Goal: Answer question/provide support: Share knowledge or assist other users

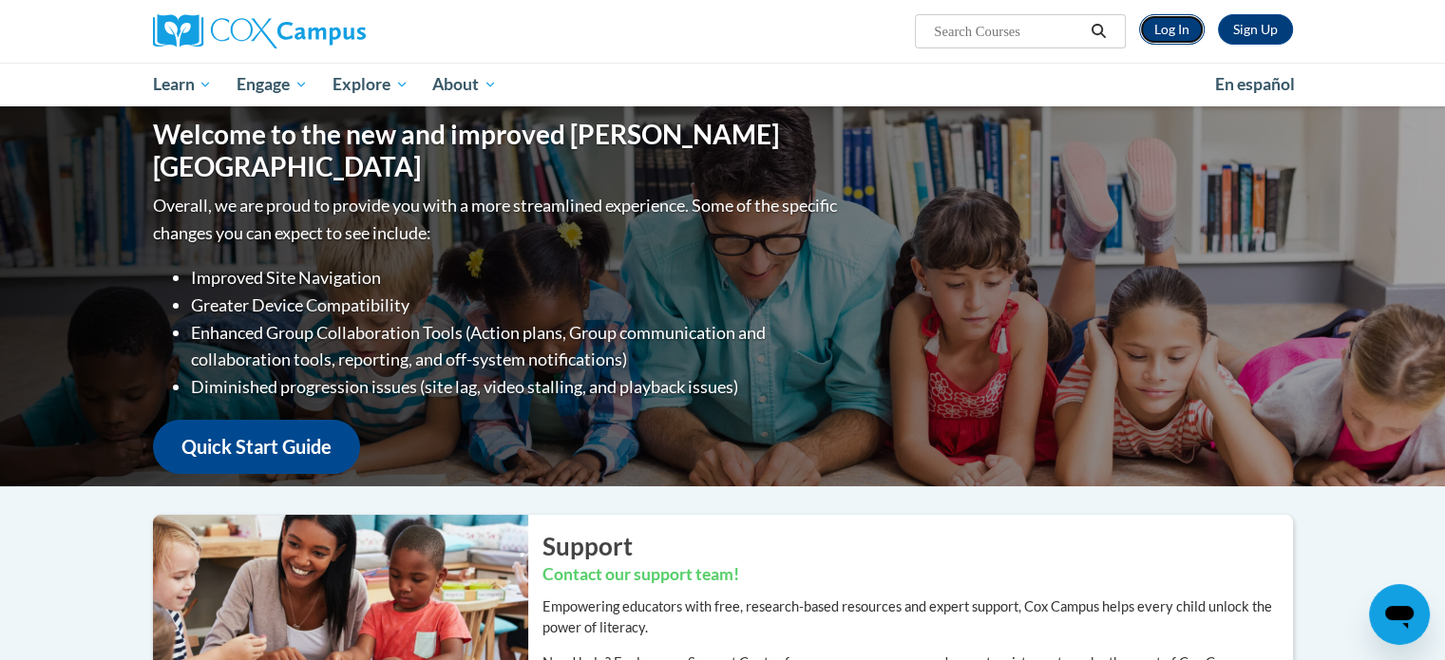
click at [1157, 30] on link "Log In" at bounding box center [1172, 29] width 66 height 30
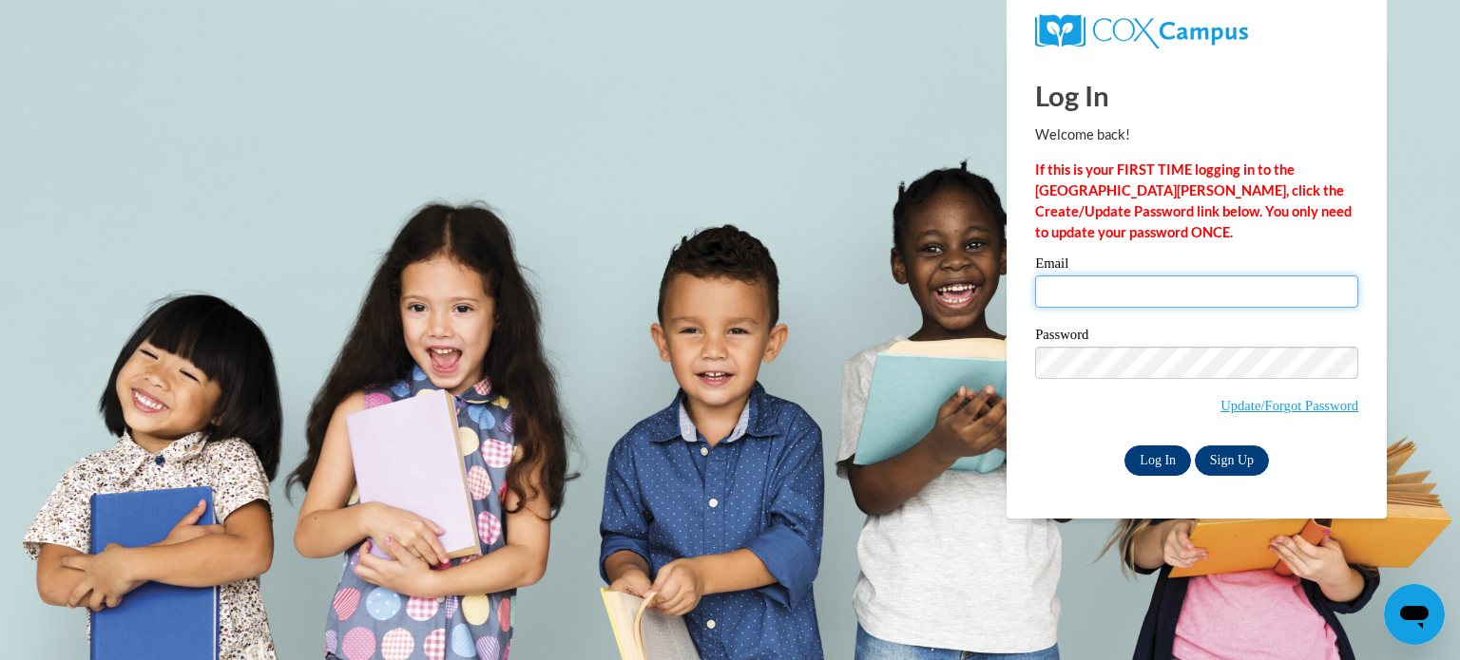
type input "cgotz@kusd.edu"
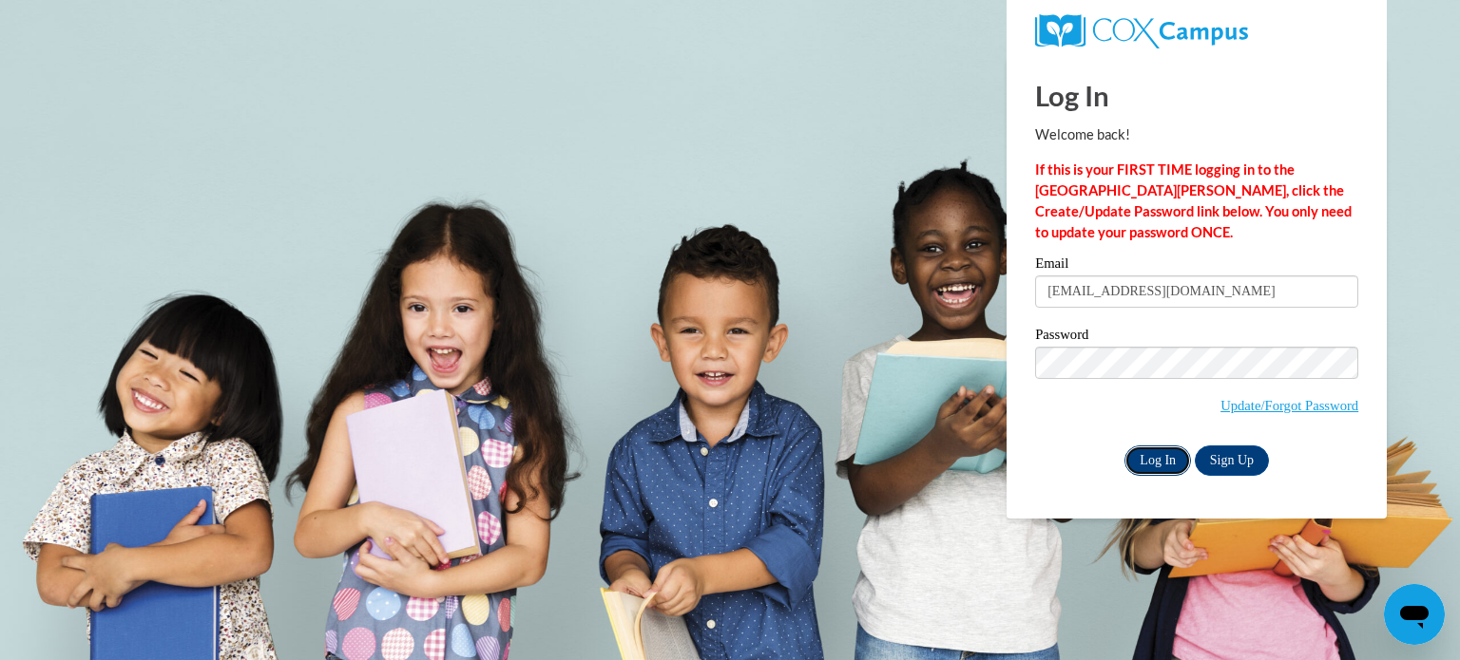
click at [1159, 455] on input "Log In" at bounding box center [1157, 461] width 67 height 30
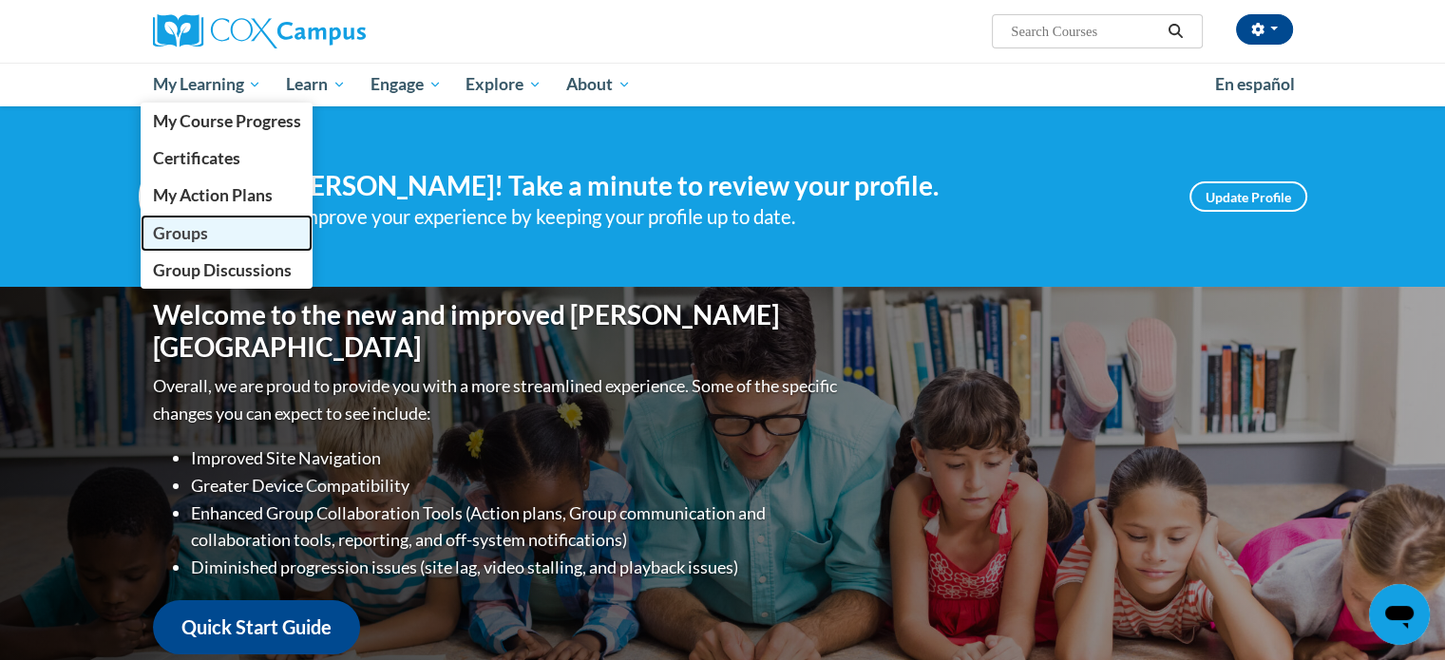
click at [187, 238] on span "Groups" at bounding box center [179, 233] width 55 height 20
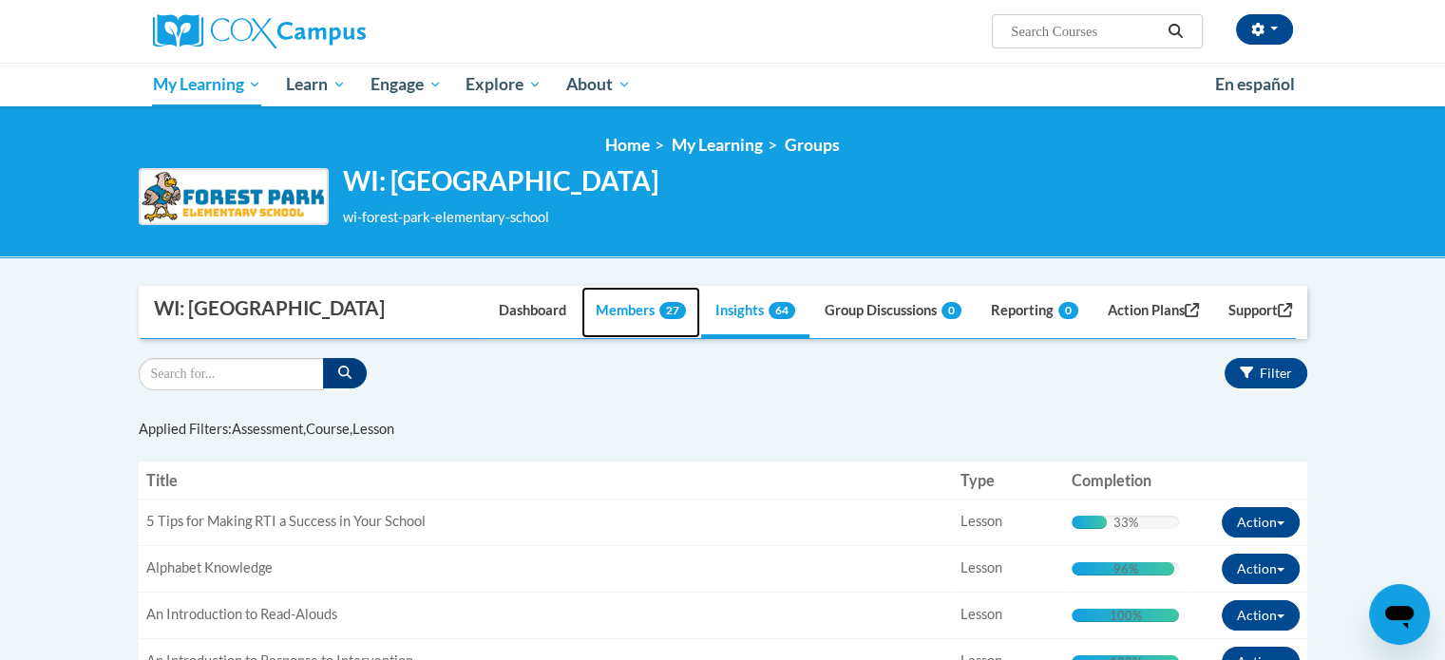
click at [601, 338] on link "Members 27" at bounding box center [641, 312] width 119 height 51
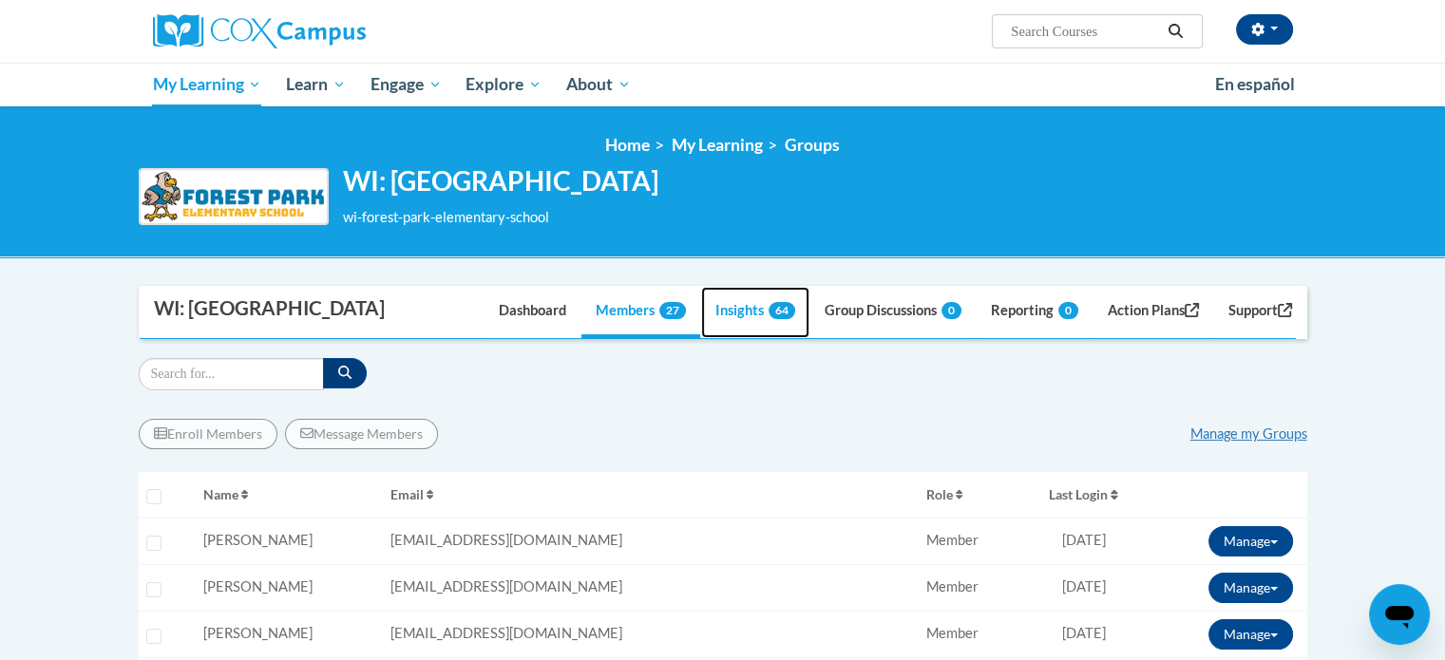
click at [724, 338] on link "Insights 64" at bounding box center [755, 312] width 108 height 51
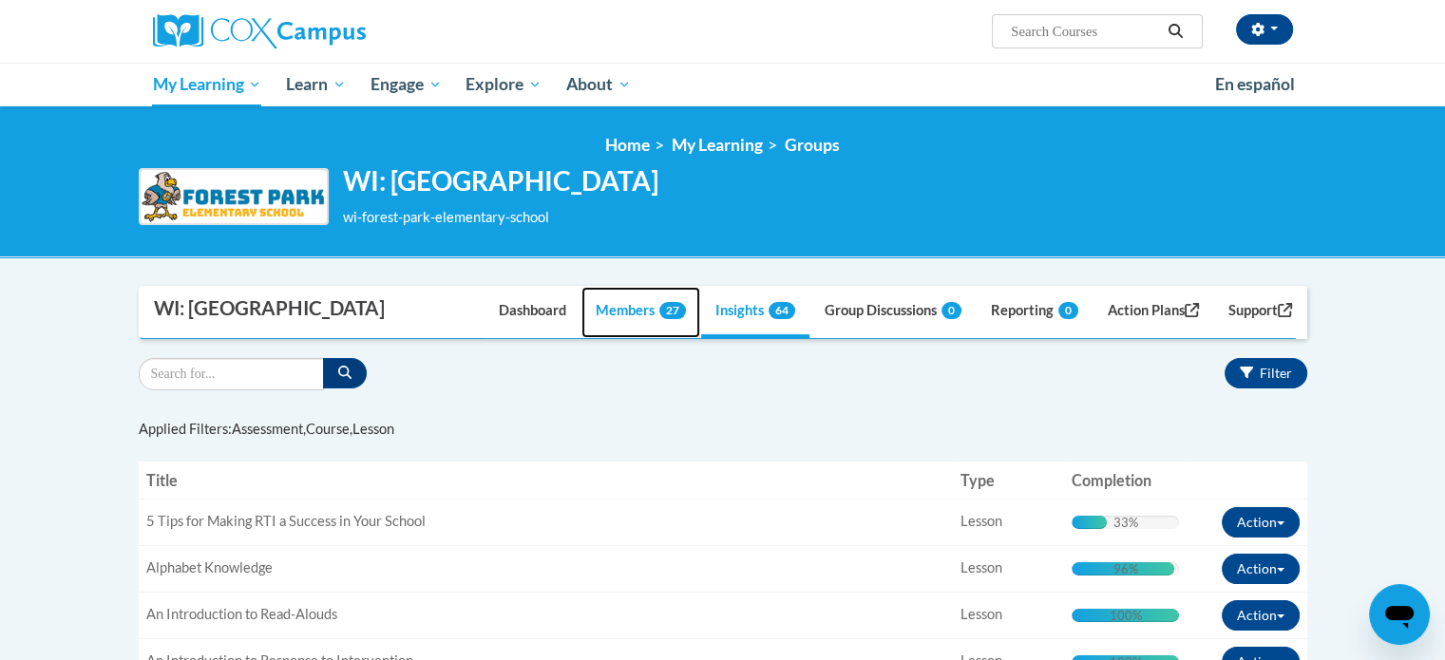
click at [607, 338] on link "Members 27" at bounding box center [641, 312] width 119 height 51
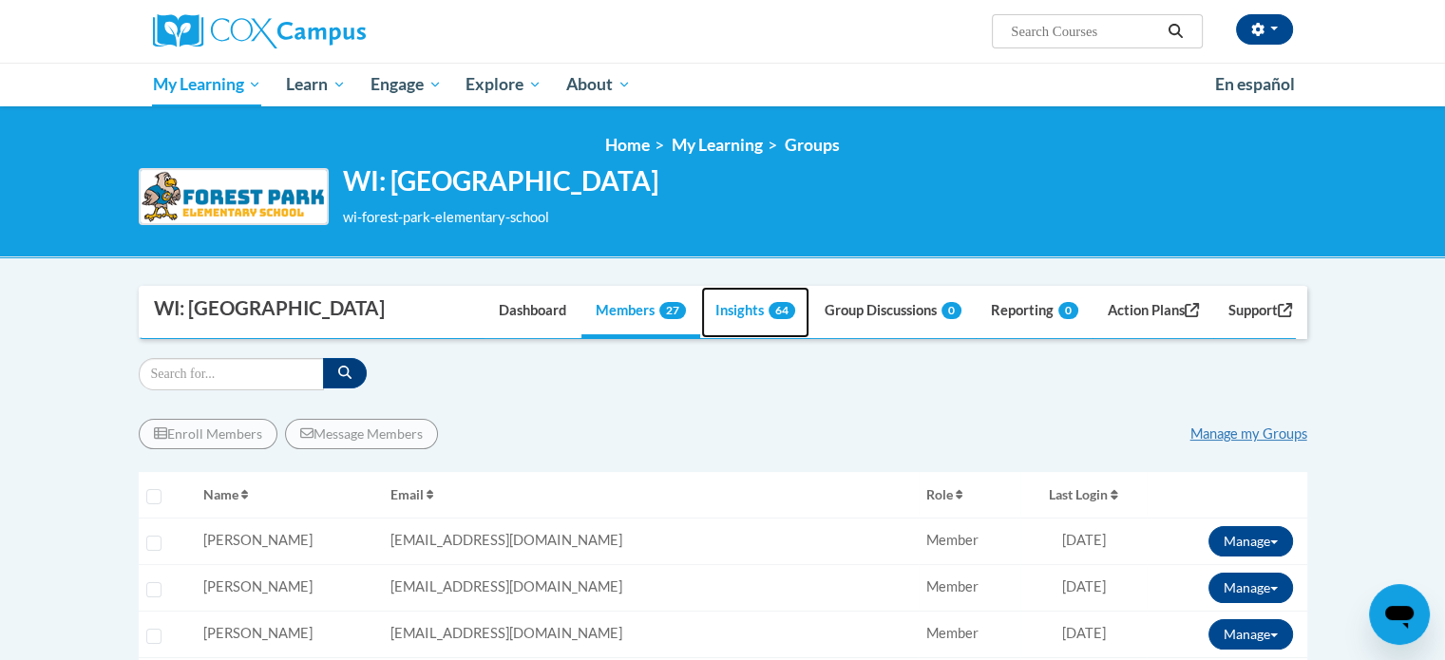
click at [729, 338] on link "Insights 64" at bounding box center [755, 312] width 108 height 51
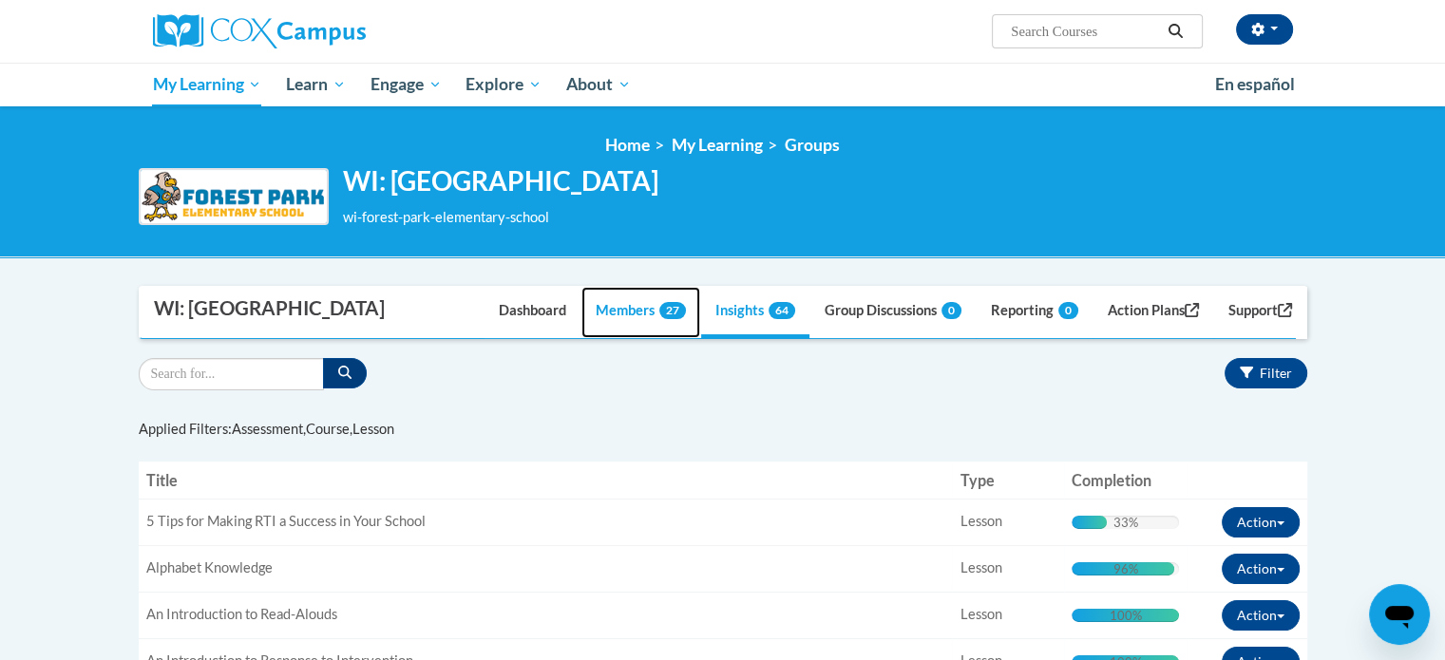
click at [606, 338] on link "Members 27" at bounding box center [641, 312] width 119 height 51
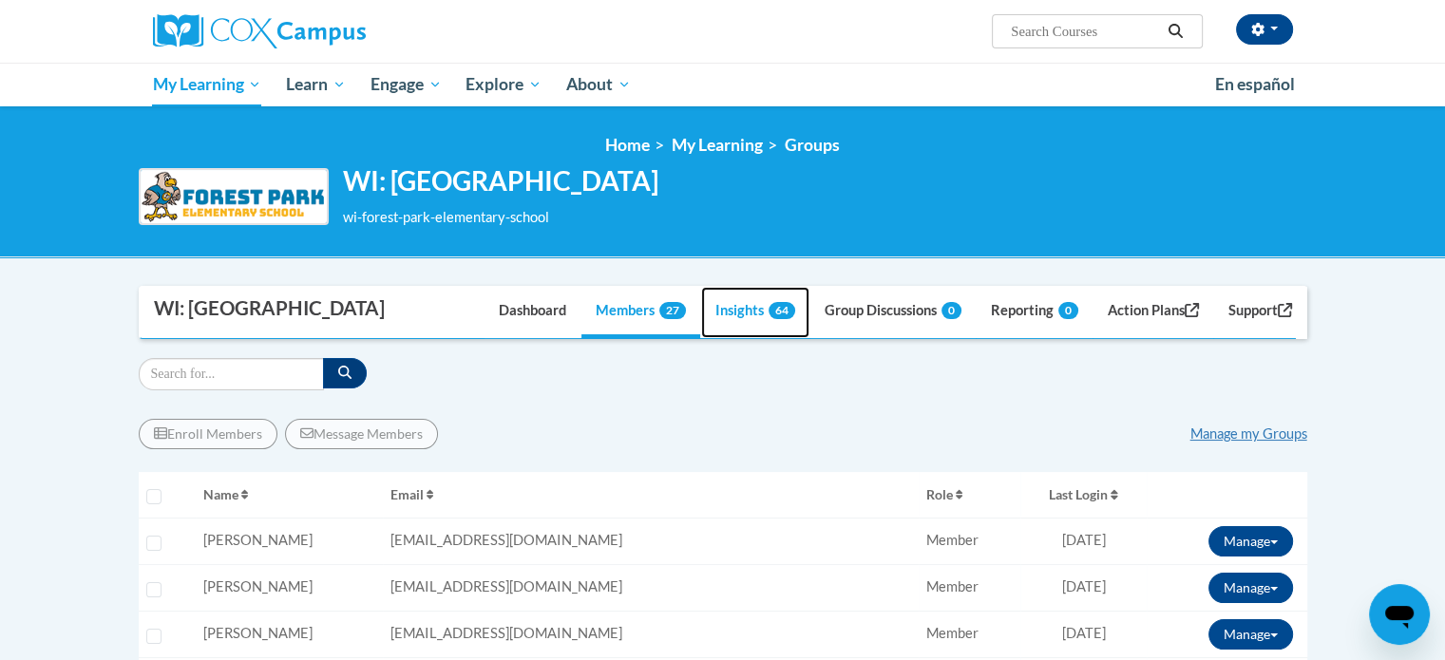
click at [738, 338] on link "Insights 64" at bounding box center [755, 312] width 108 height 51
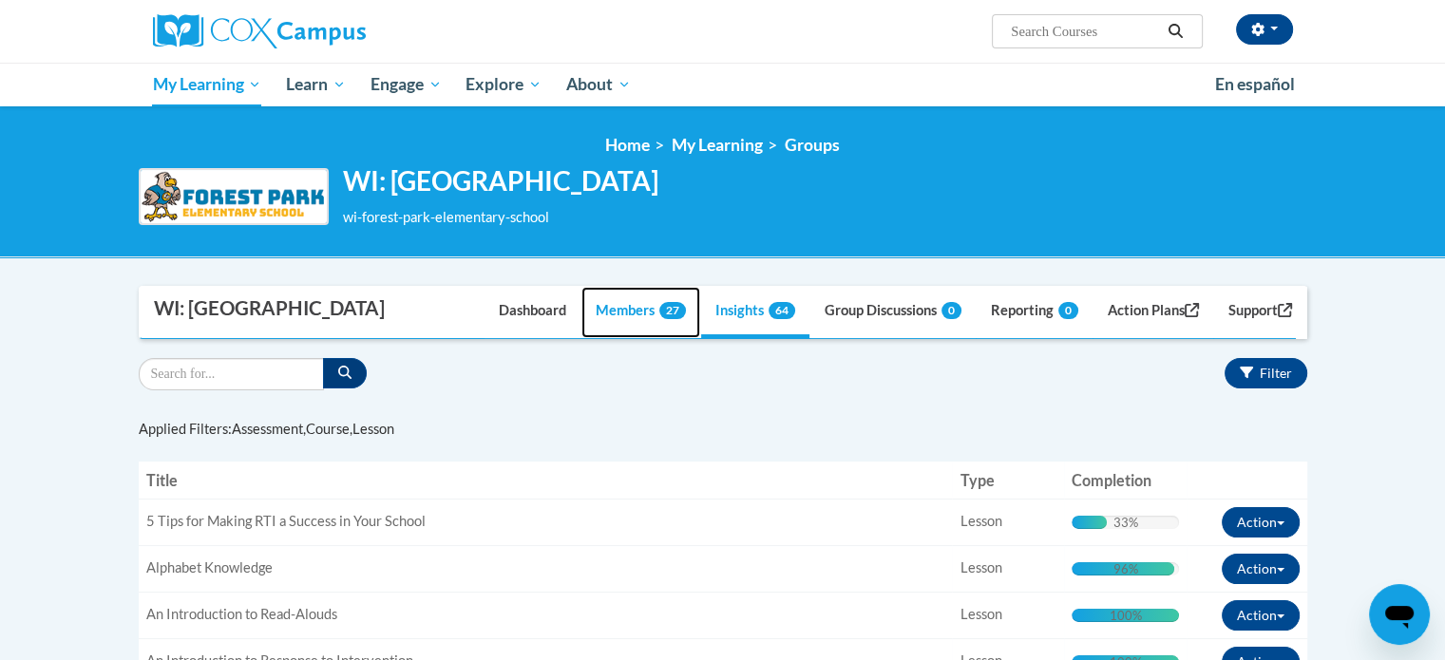
click at [615, 338] on link "Members 27" at bounding box center [641, 312] width 119 height 51
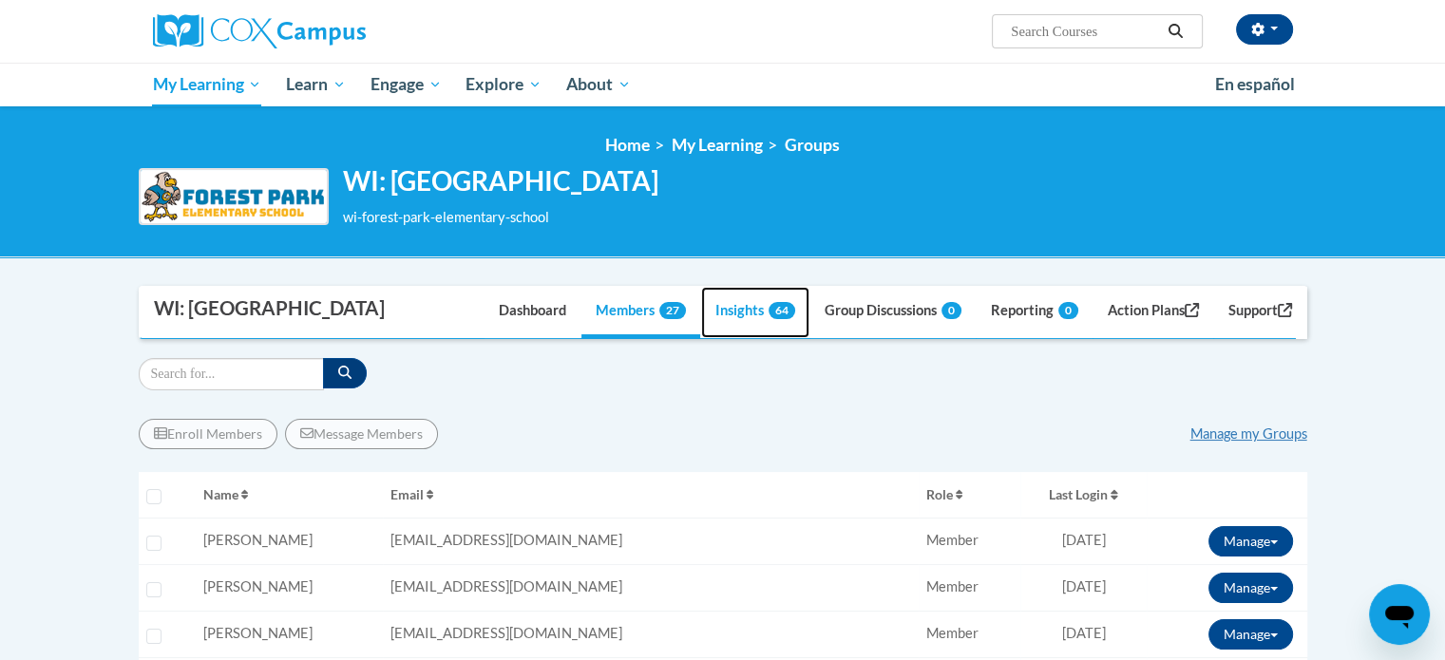
click at [737, 338] on link "Insights 64" at bounding box center [755, 312] width 108 height 51
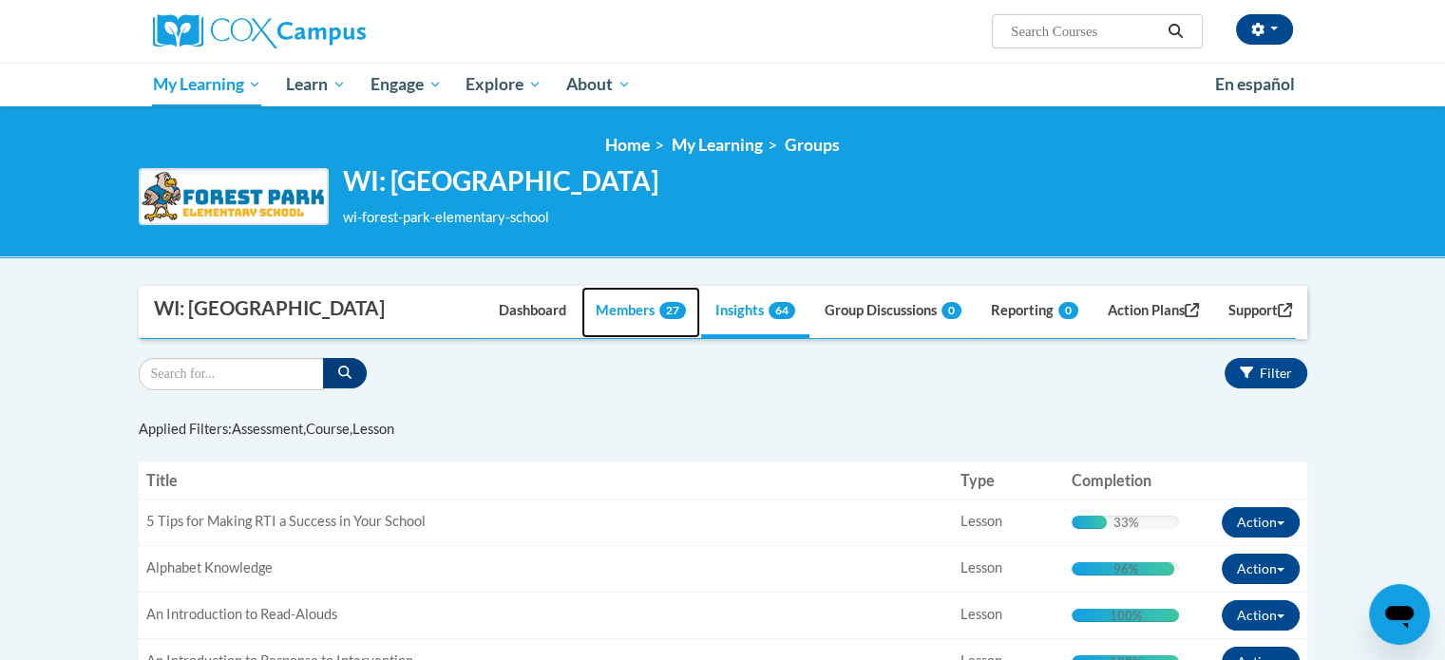
click at [618, 338] on link "Members 27" at bounding box center [641, 312] width 119 height 51
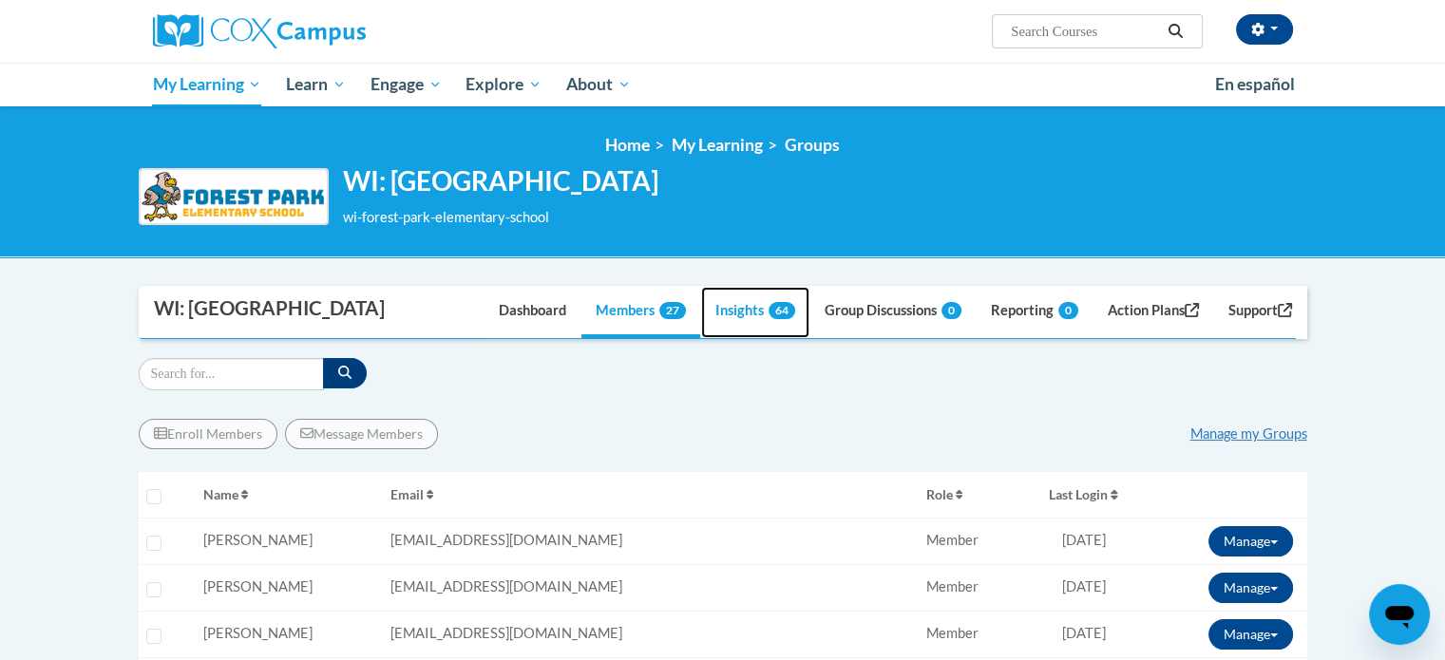
click at [732, 338] on link "Insights 64" at bounding box center [755, 312] width 108 height 51
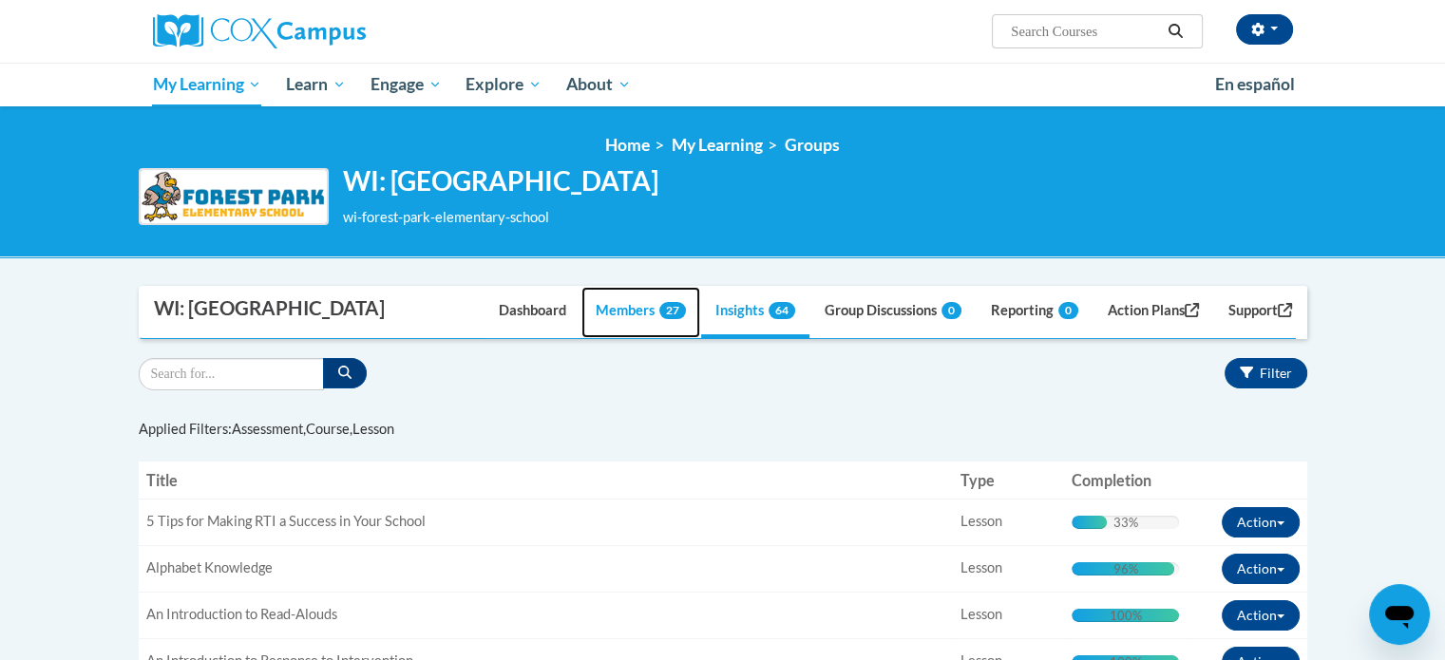
click at [610, 338] on link "Members 27" at bounding box center [641, 312] width 119 height 51
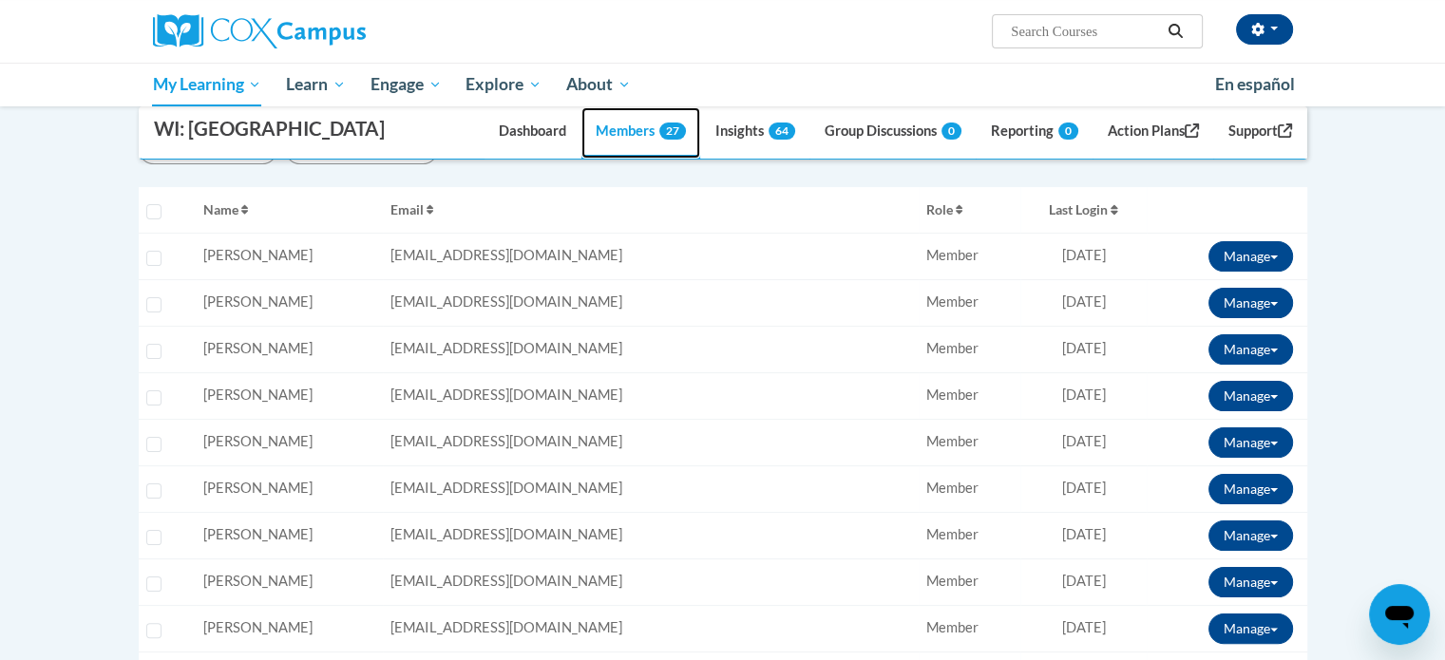
scroll to position [95, 0]
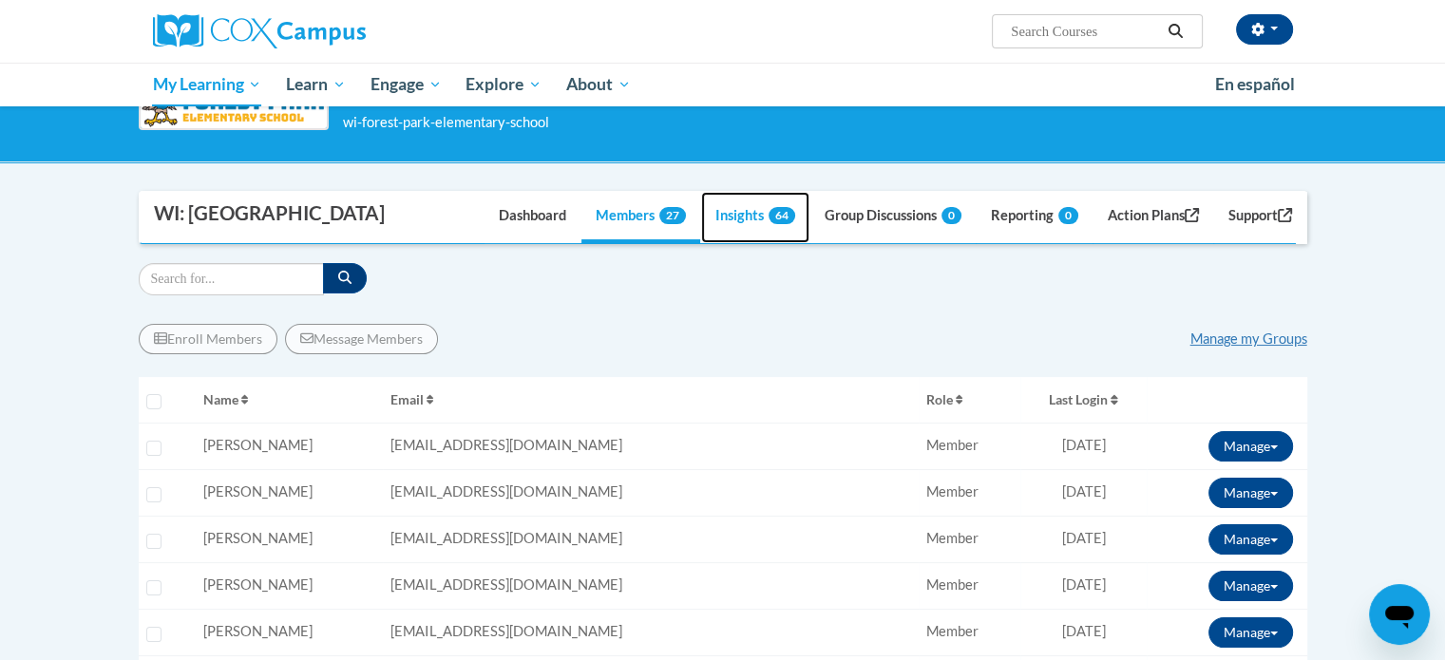
click at [731, 243] on link "Insights 64" at bounding box center [755, 217] width 108 height 51
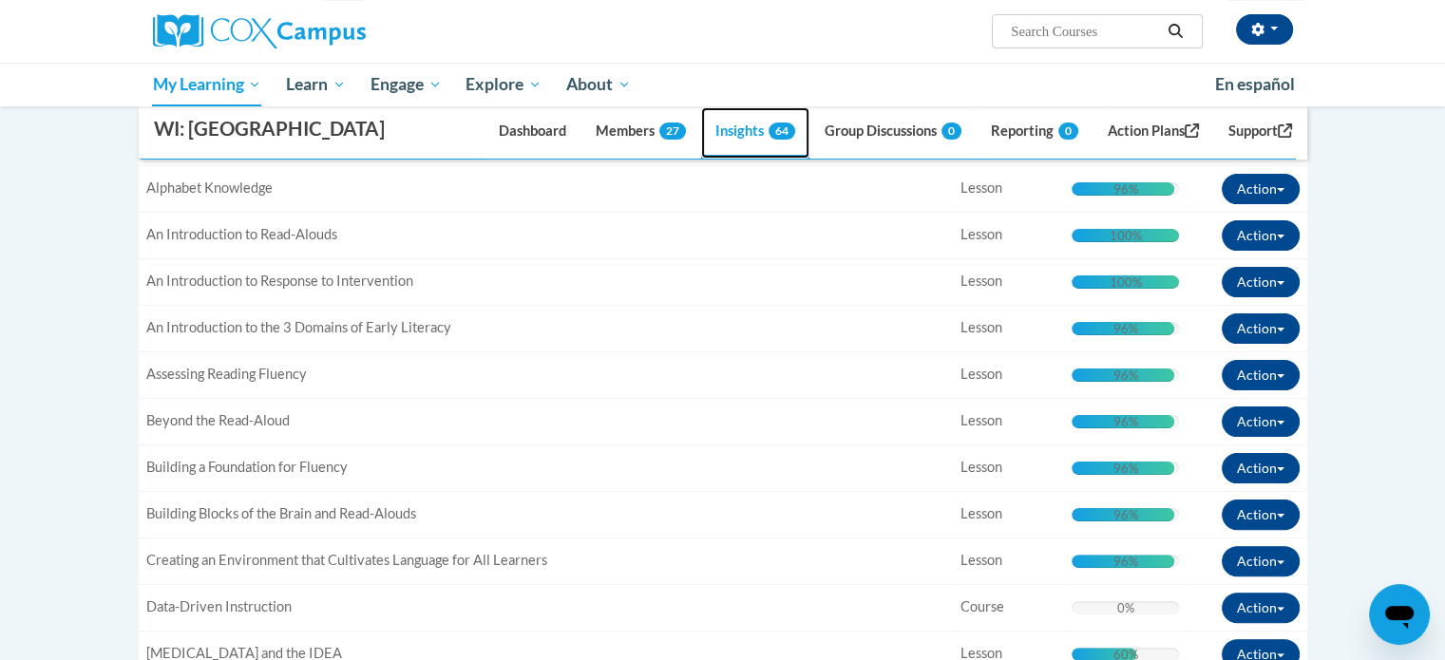
scroll to position [0, 0]
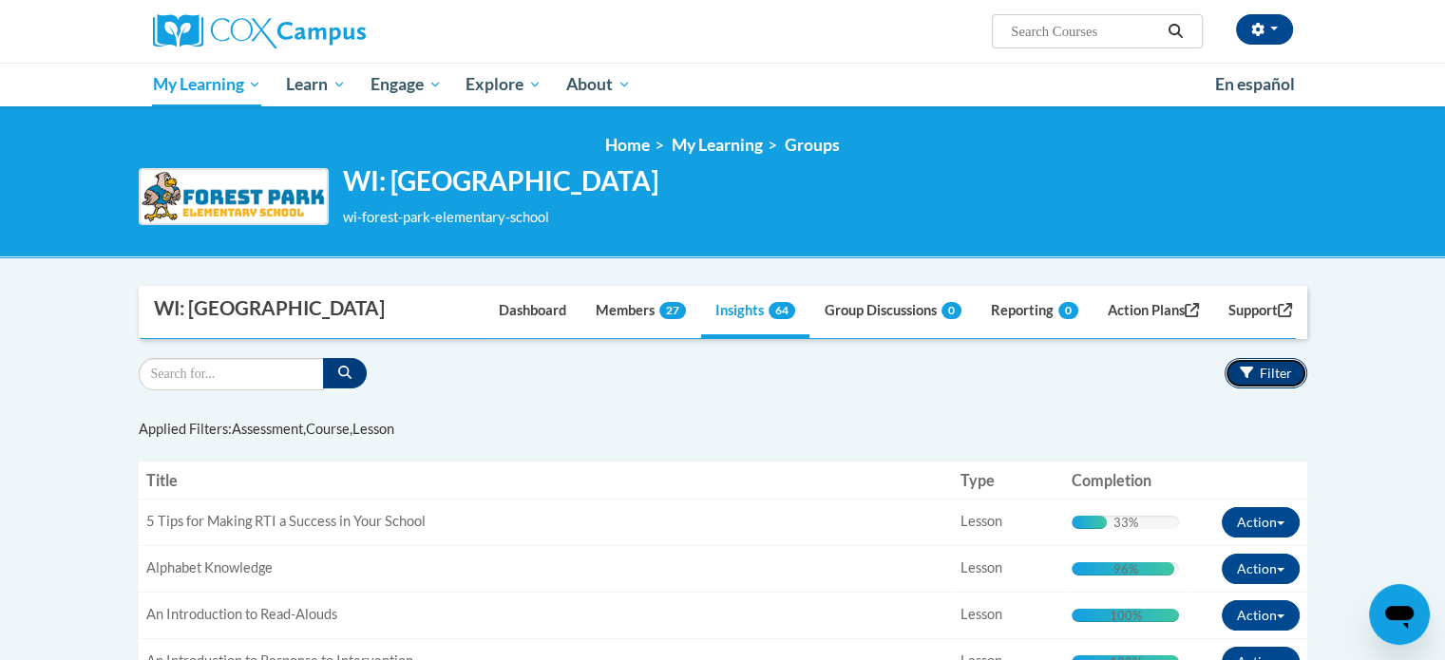
click at [1271, 381] on span "Filter" at bounding box center [1276, 373] width 32 height 16
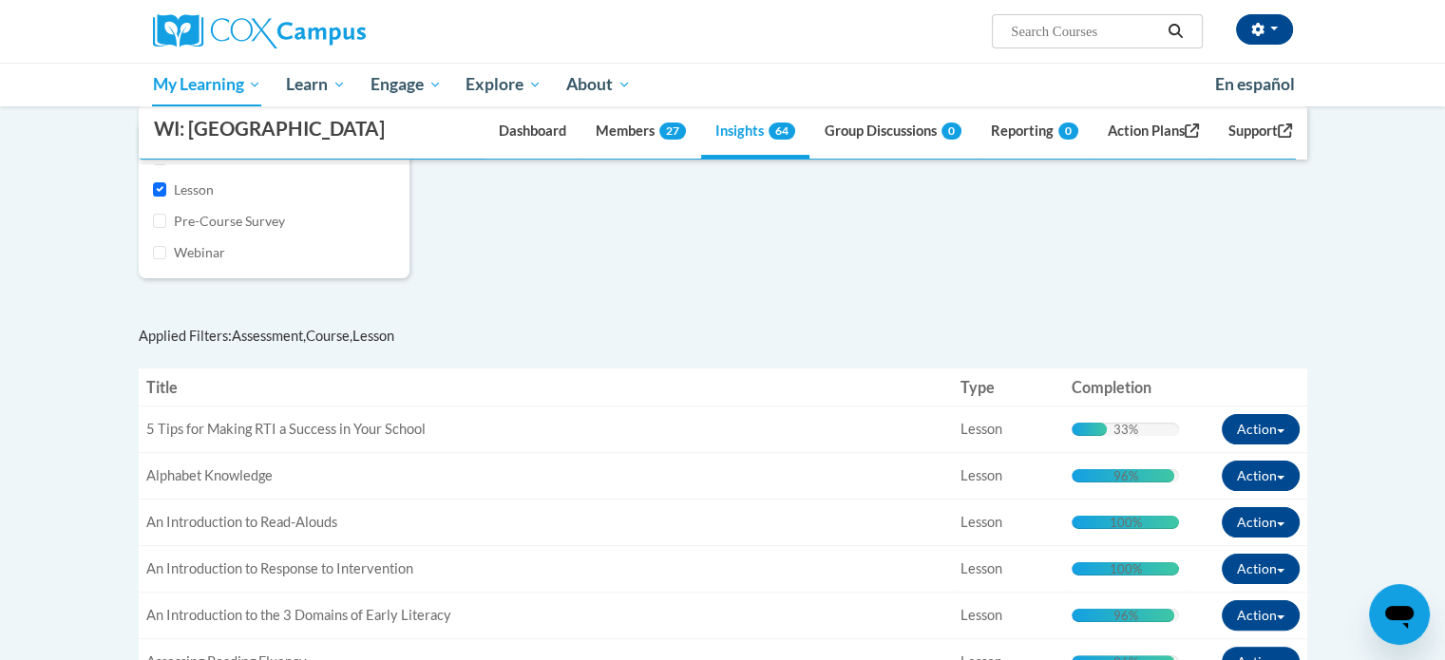
scroll to position [95, 0]
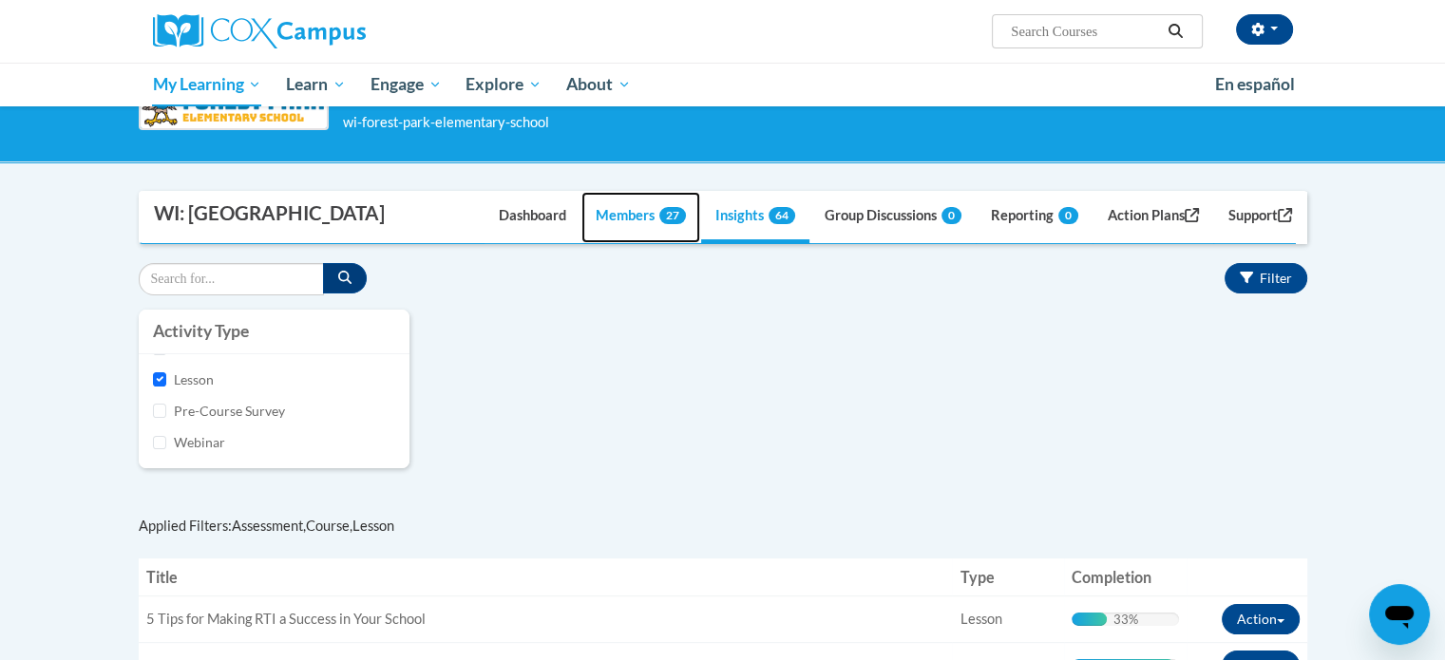
click at [631, 243] on link "Members 27" at bounding box center [641, 217] width 119 height 51
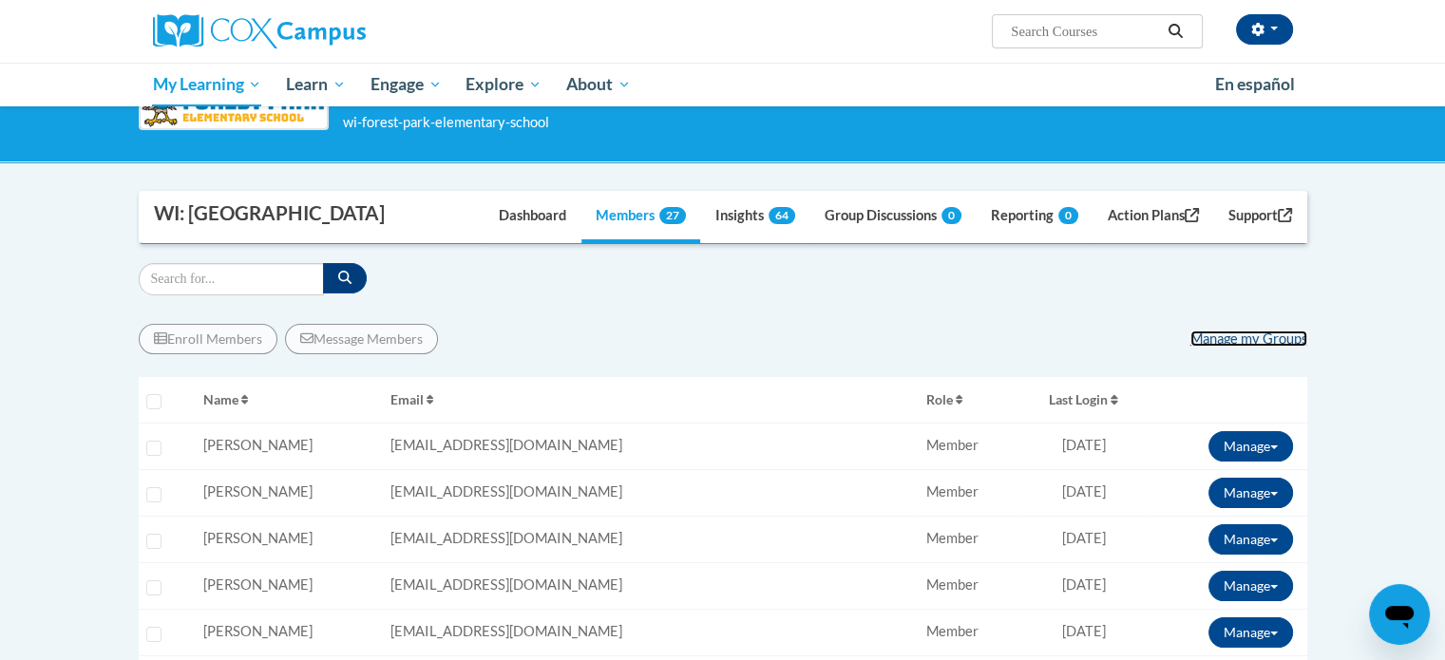
click at [1239, 347] on link "Manage my Groups" at bounding box center [1249, 339] width 117 height 16
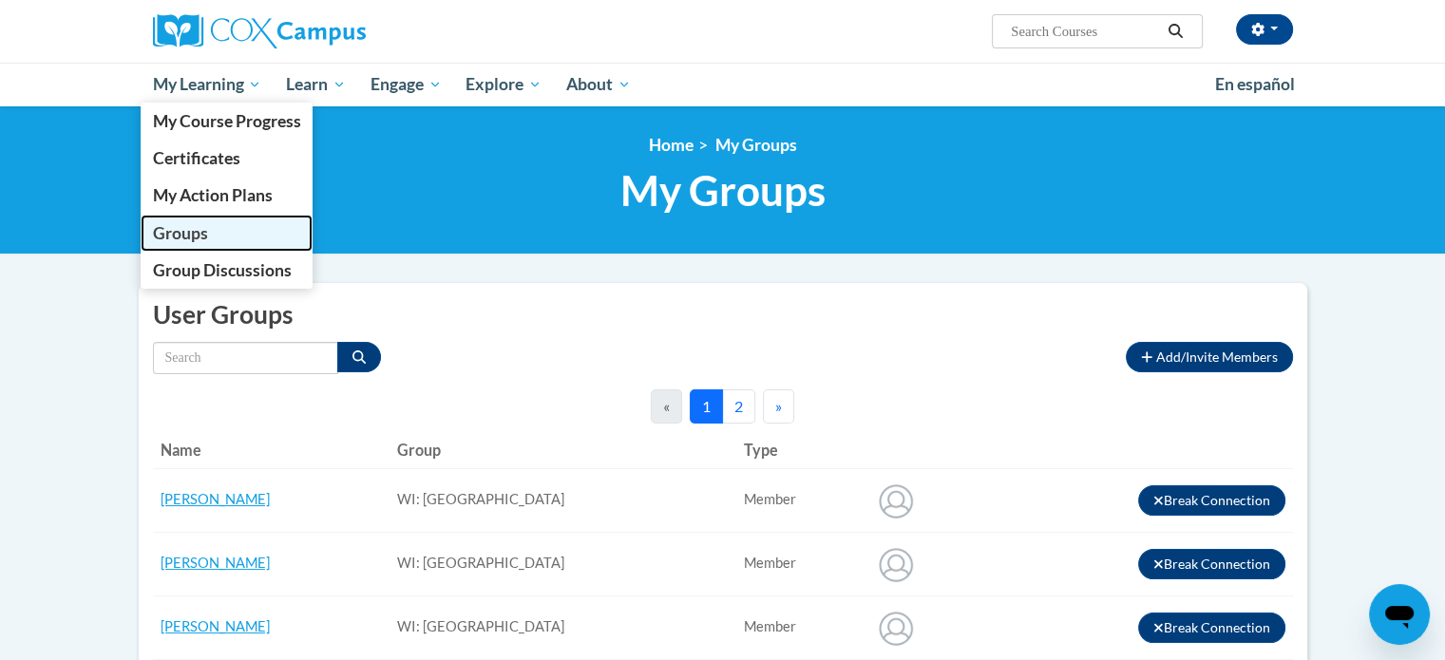
click at [186, 239] on span "Groups" at bounding box center [179, 233] width 55 height 20
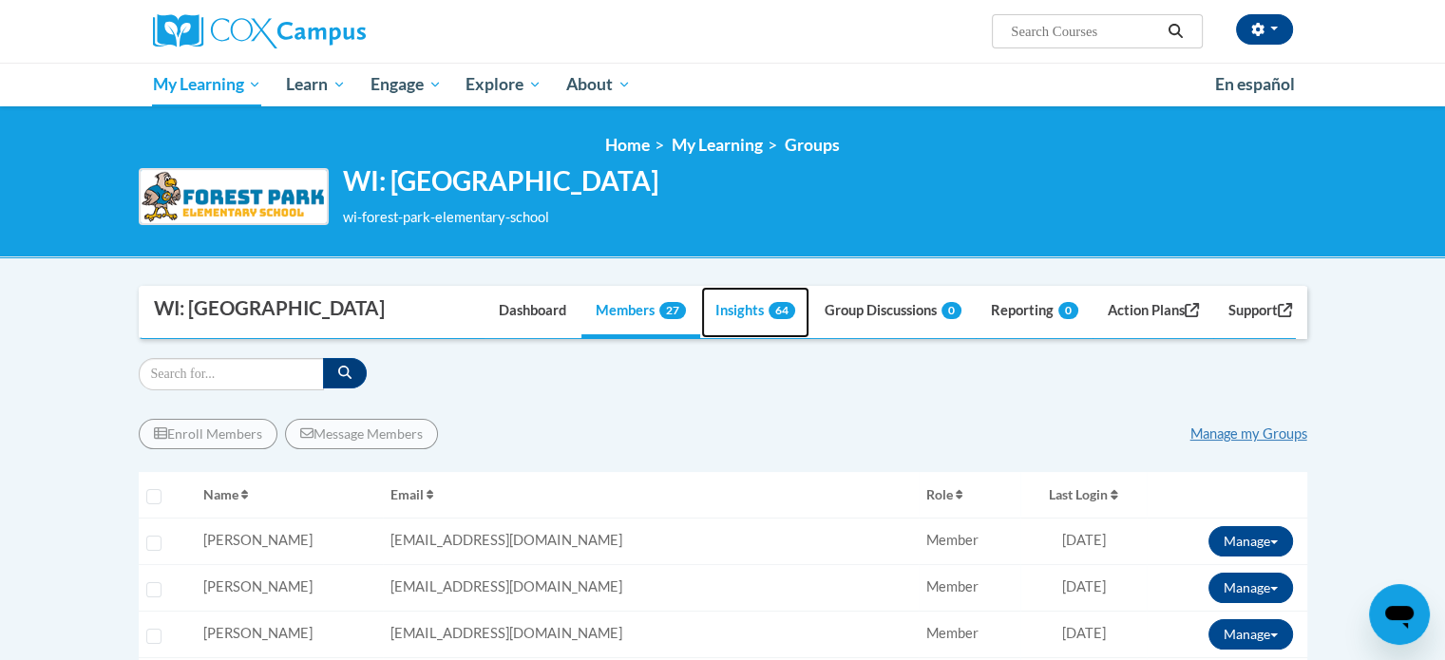
click at [743, 338] on link "Insights 64" at bounding box center [755, 312] width 108 height 51
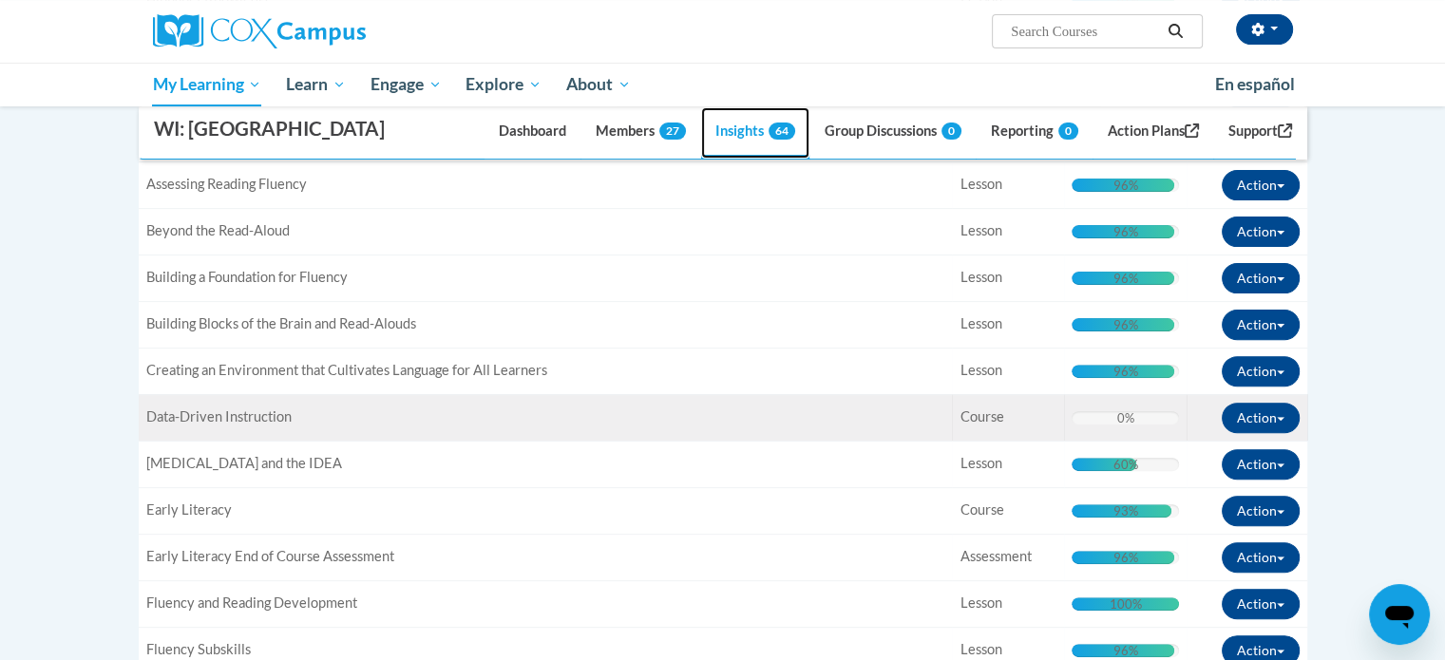
scroll to position [665, 0]
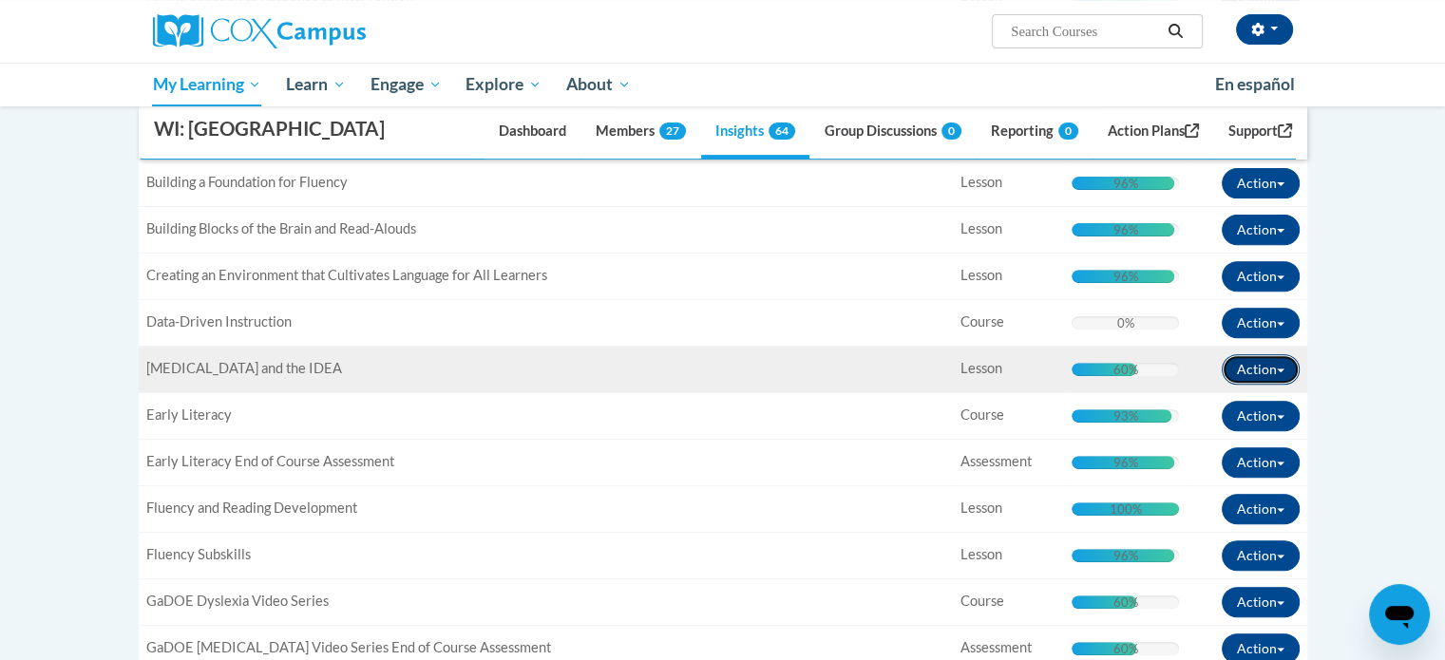
click at [1269, 385] on button "Action" at bounding box center [1261, 369] width 78 height 30
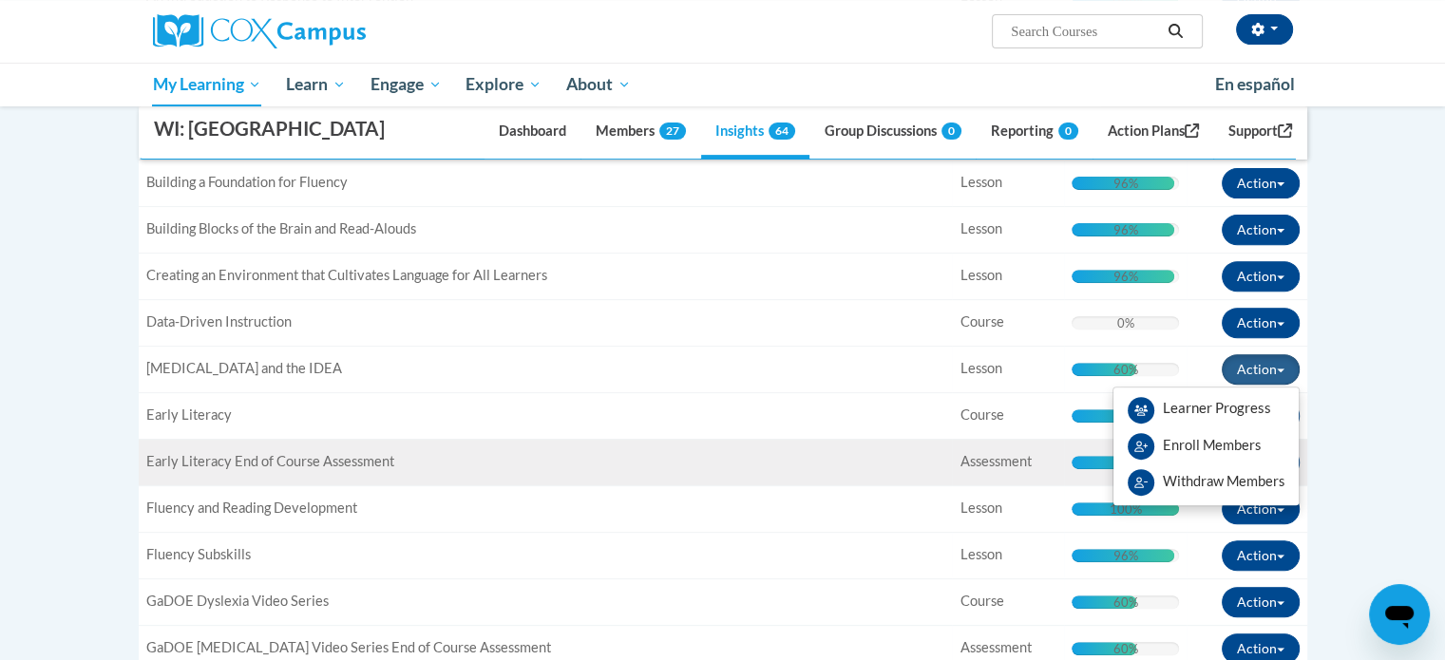
click at [795, 472] on div "Title: Early Literacy End of Course Assessment" at bounding box center [545, 462] width 799 height 20
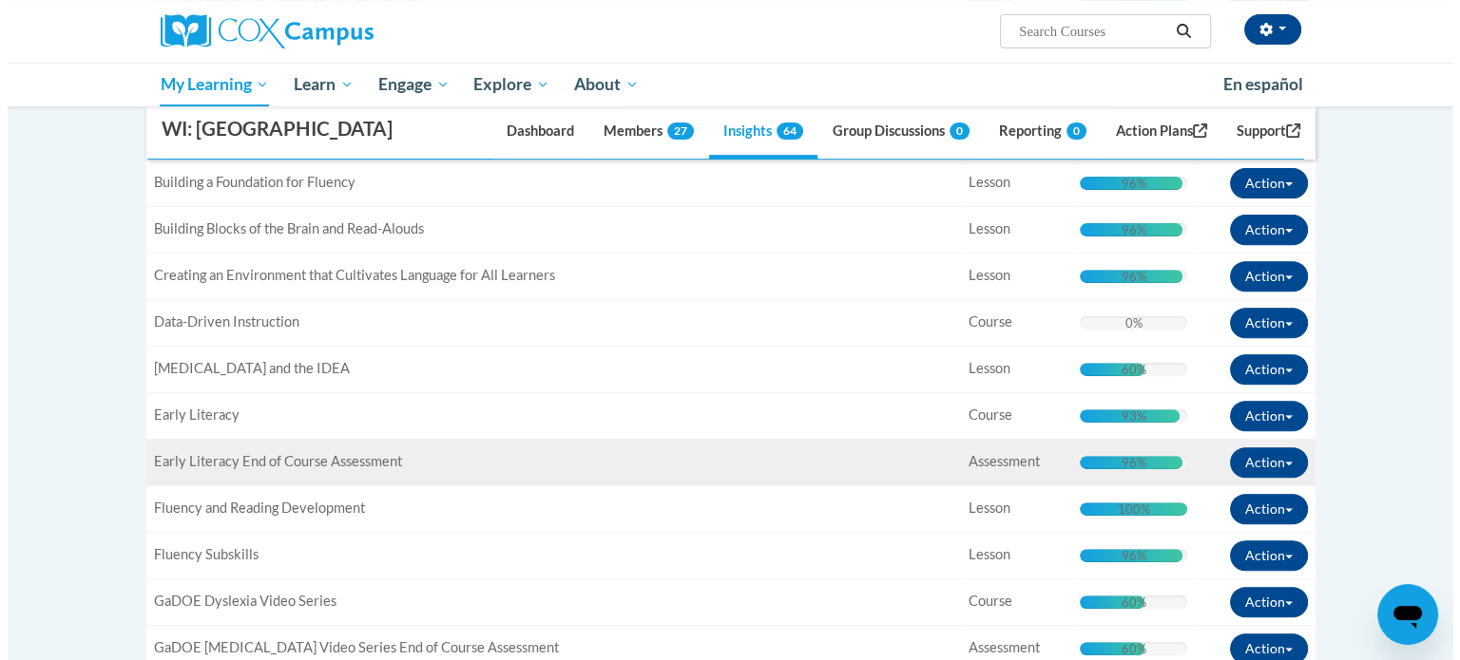
scroll to position [760, 0]
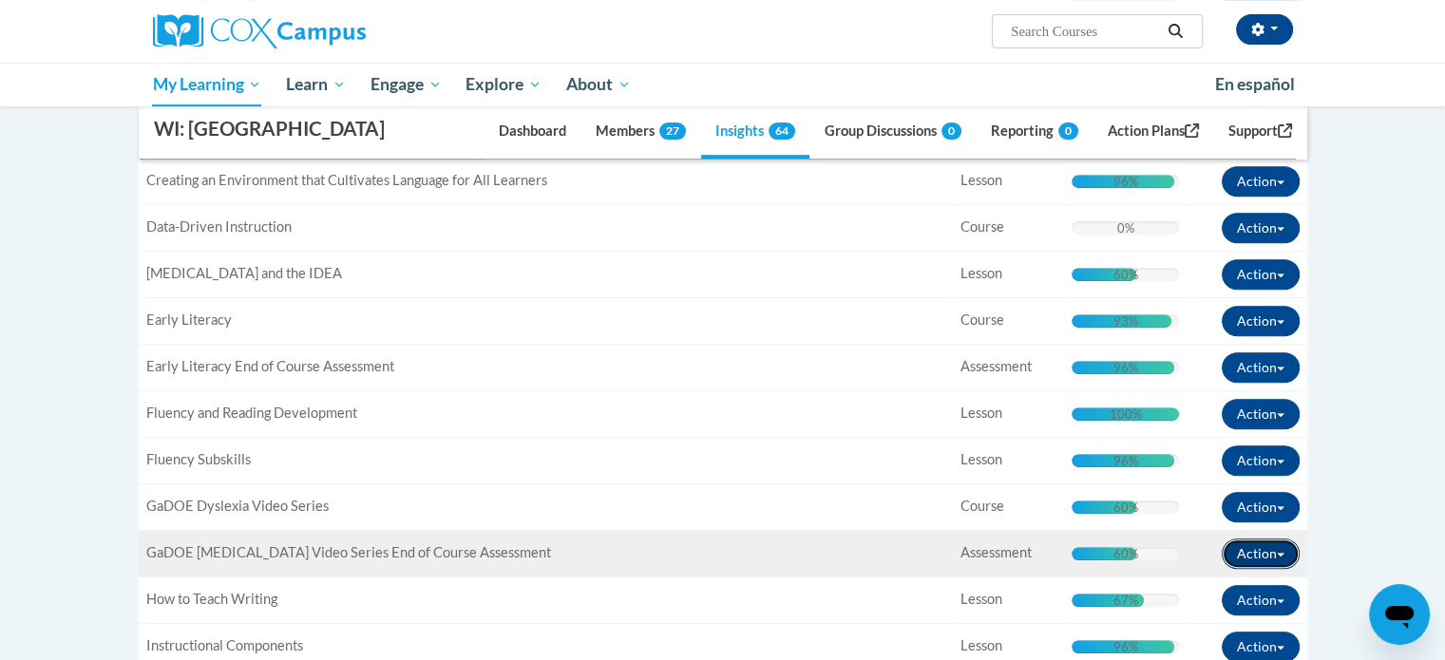
click at [1284, 557] on span "button" at bounding box center [1281, 555] width 8 height 4
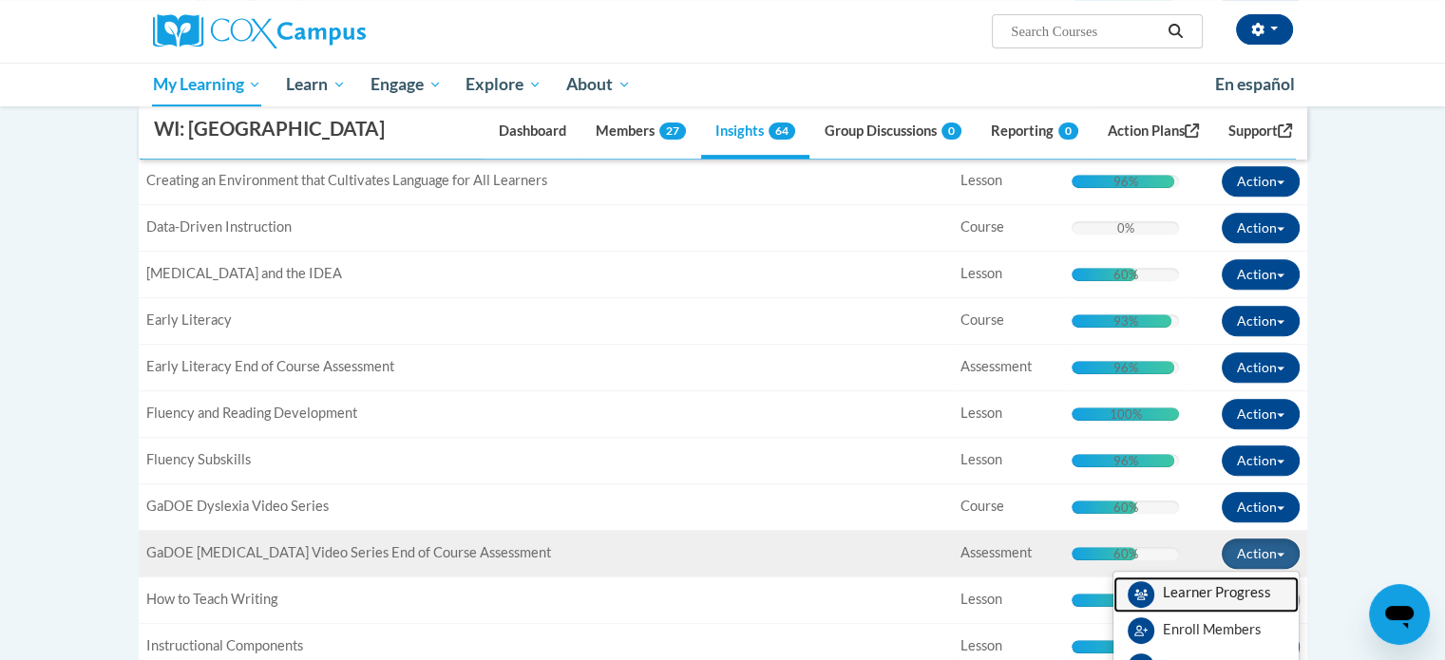
click at [1186, 598] on span "View Members" at bounding box center [1217, 598] width 108 height 0
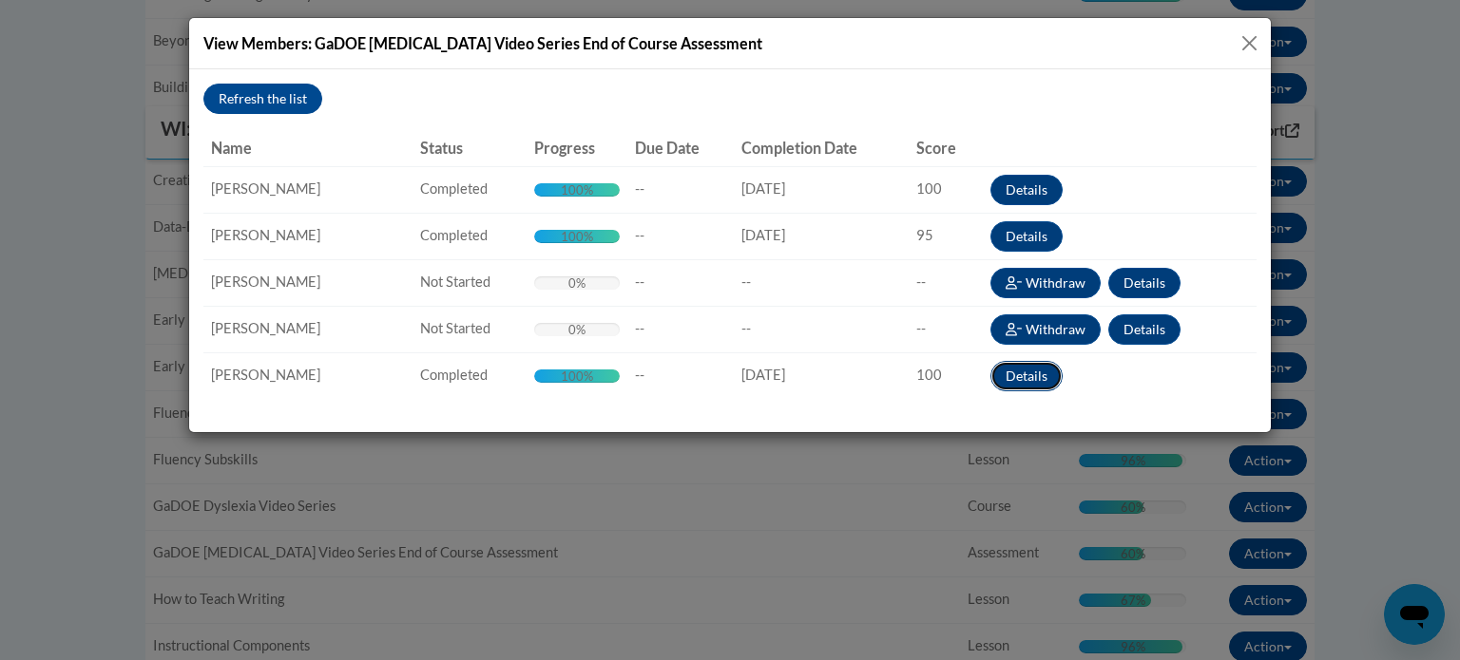
click at [1016, 369] on button "Details" at bounding box center [1026, 376] width 72 height 30
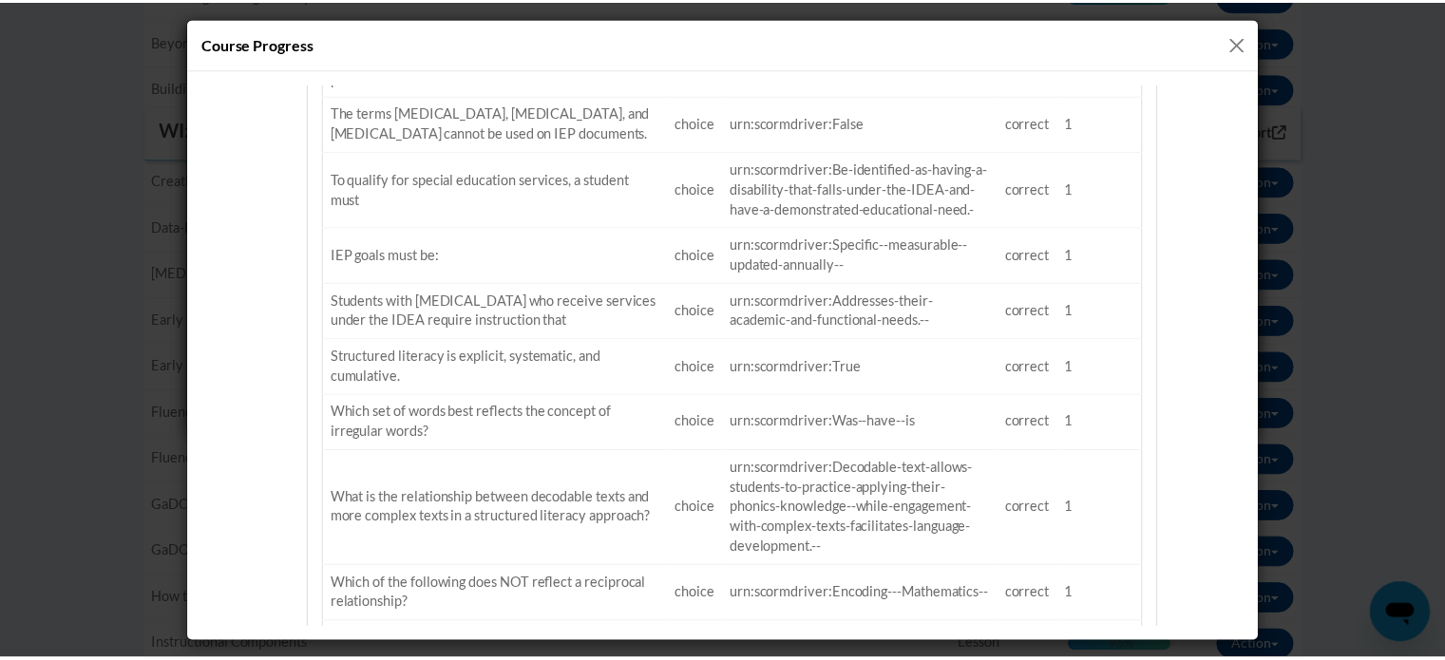
scroll to position [1765, 0]
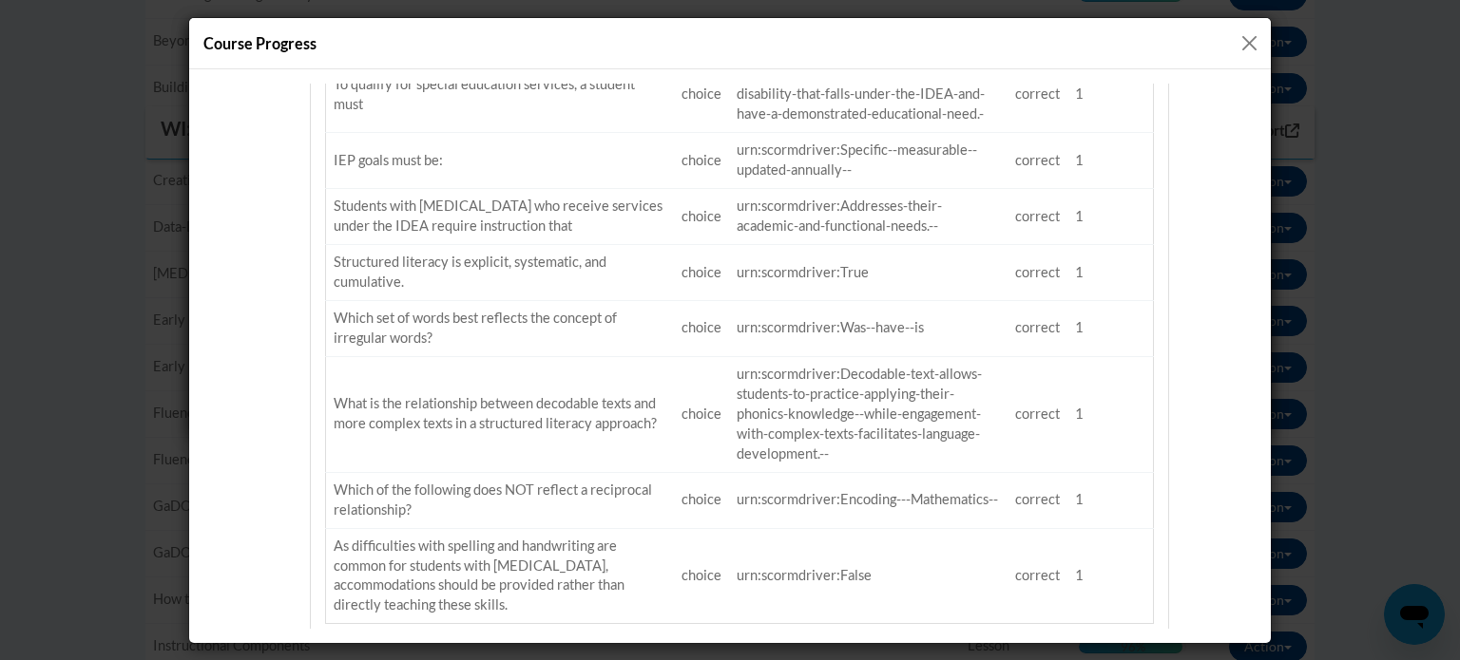
click at [1251, 38] on button "Close" at bounding box center [1249, 43] width 24 height 24
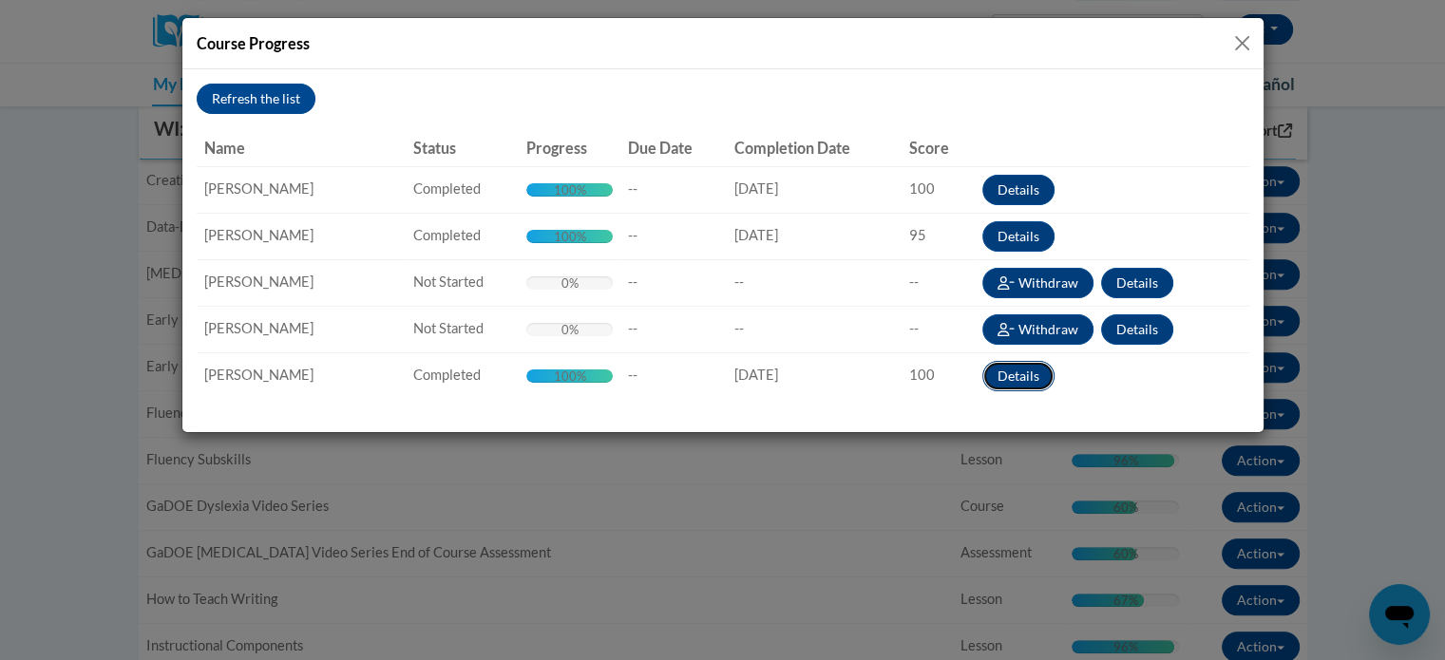
click at [1028, 377] on button "Details" at bounding box center [1019, 376] width 72 height 30
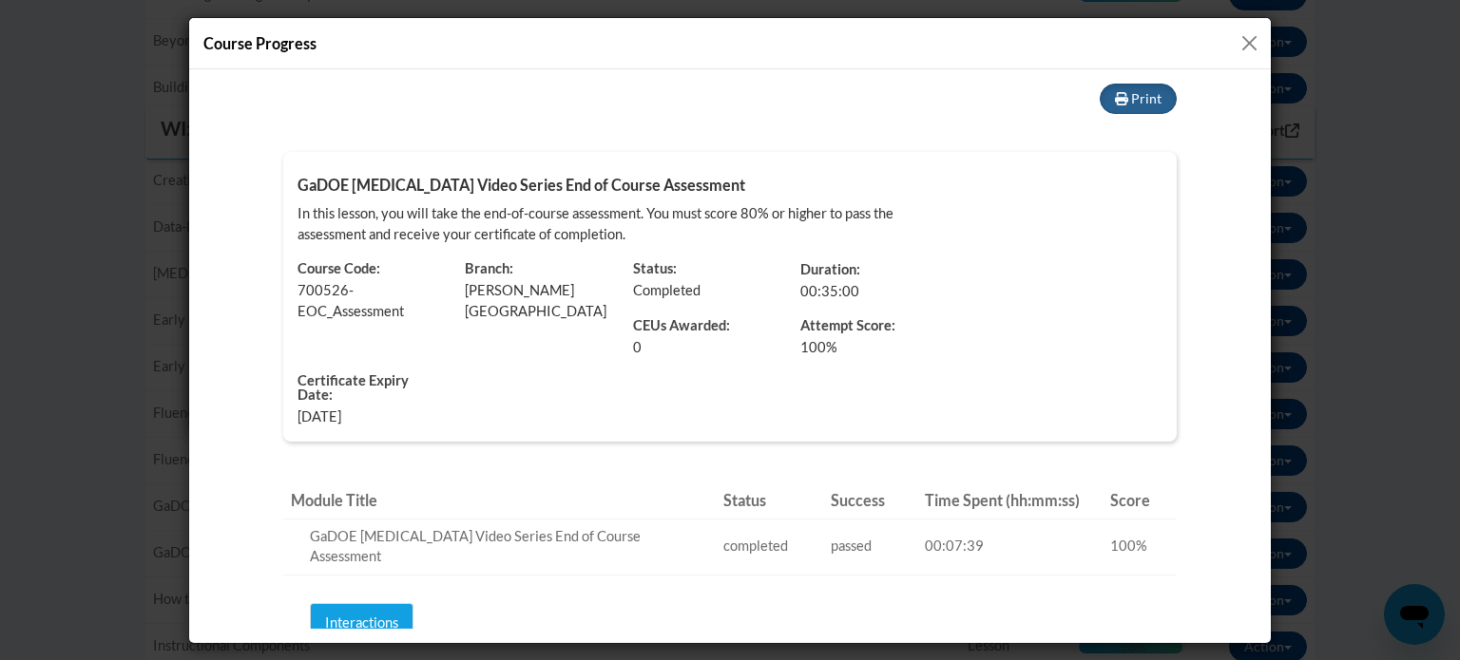
click at [1253, 48] on button "Close" at bounding box center [1249, 43] width 24 height 24
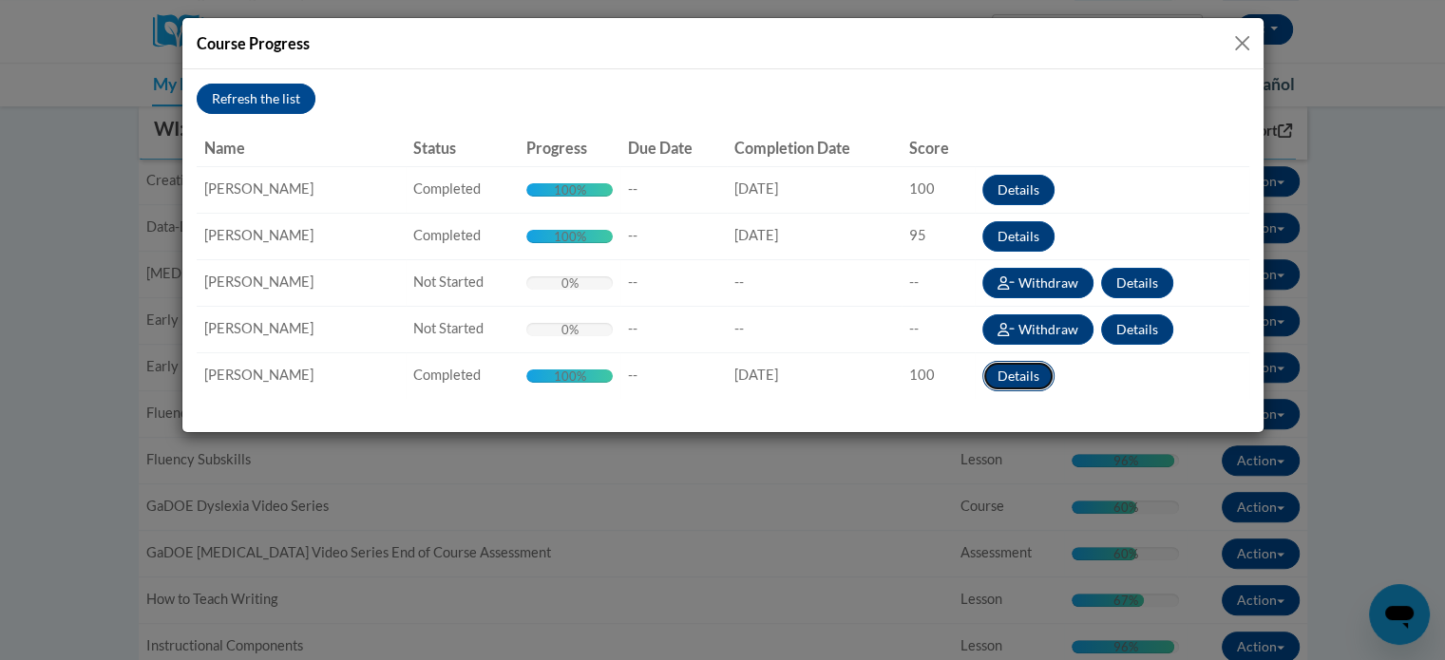
click at [1034, 371] on button "Details" at bounding box center [1019, 376] width 72 height 30
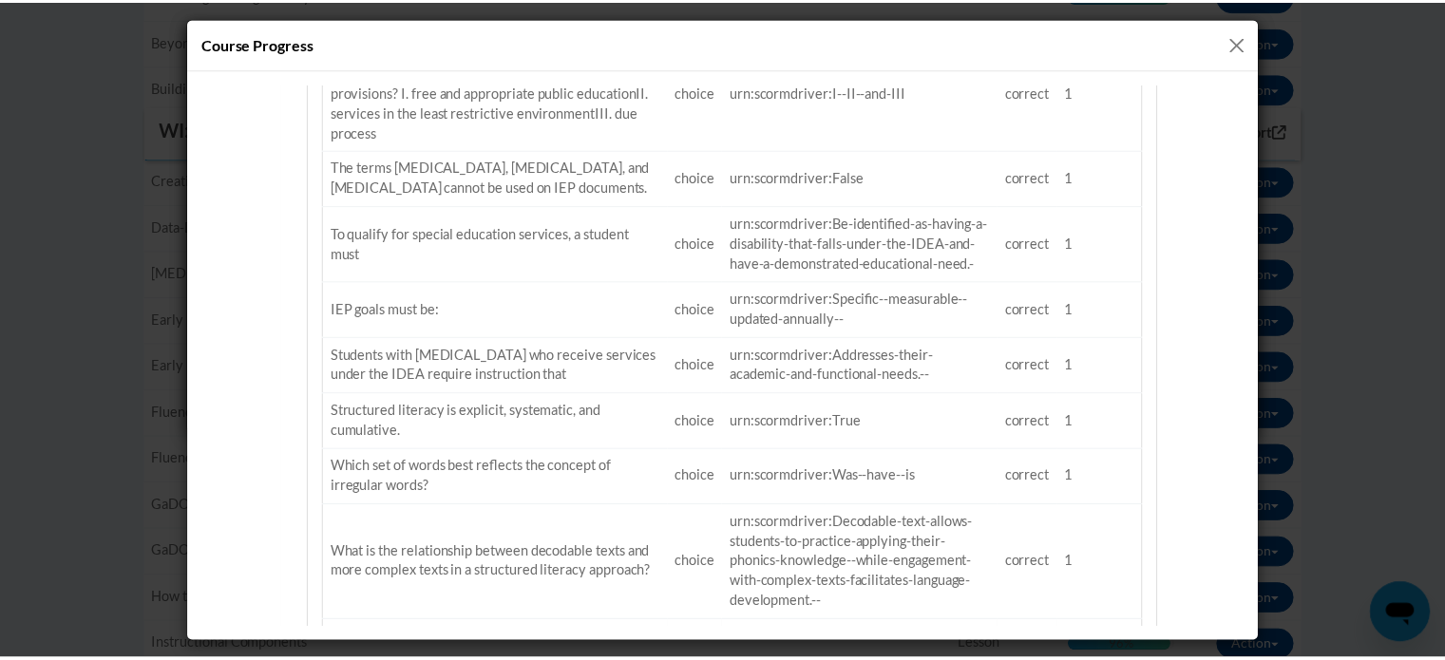
scroll to position [1711, 0]
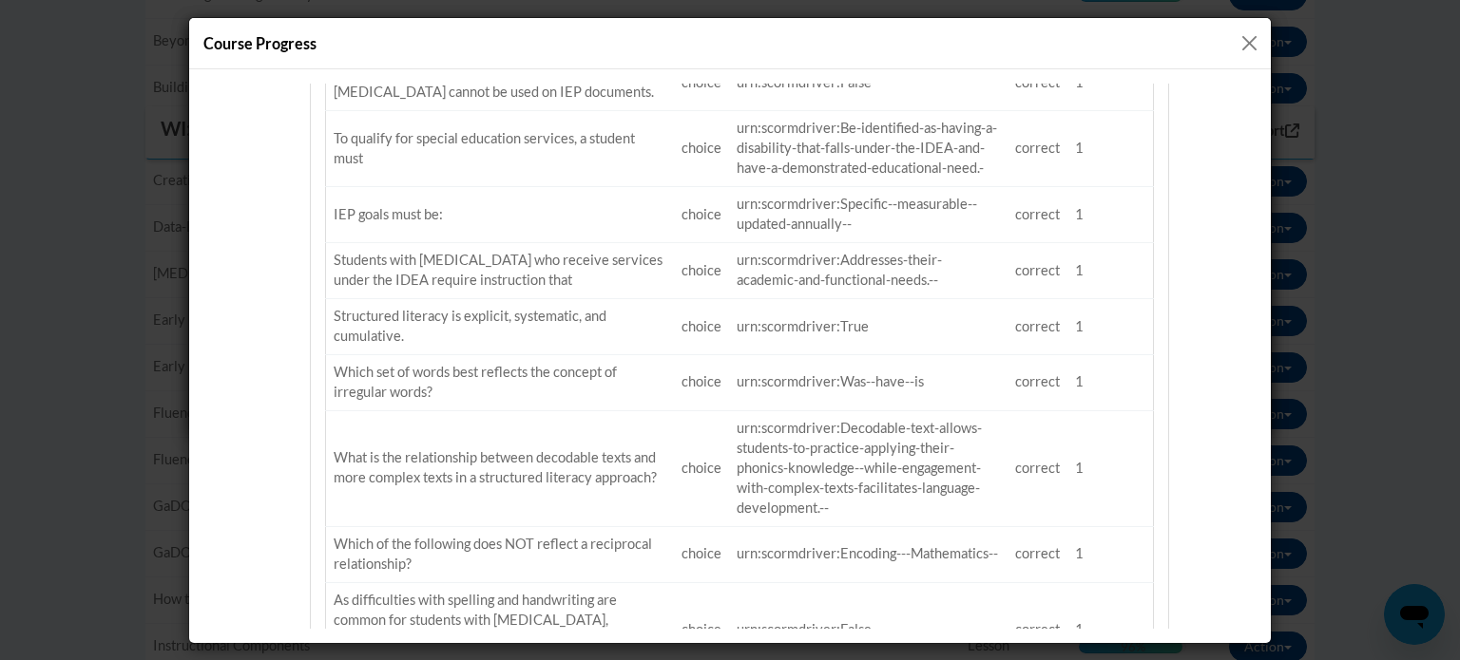
click at [1245, 43] on button "Close" at bounding box center [1249, 43] width 24 height 24
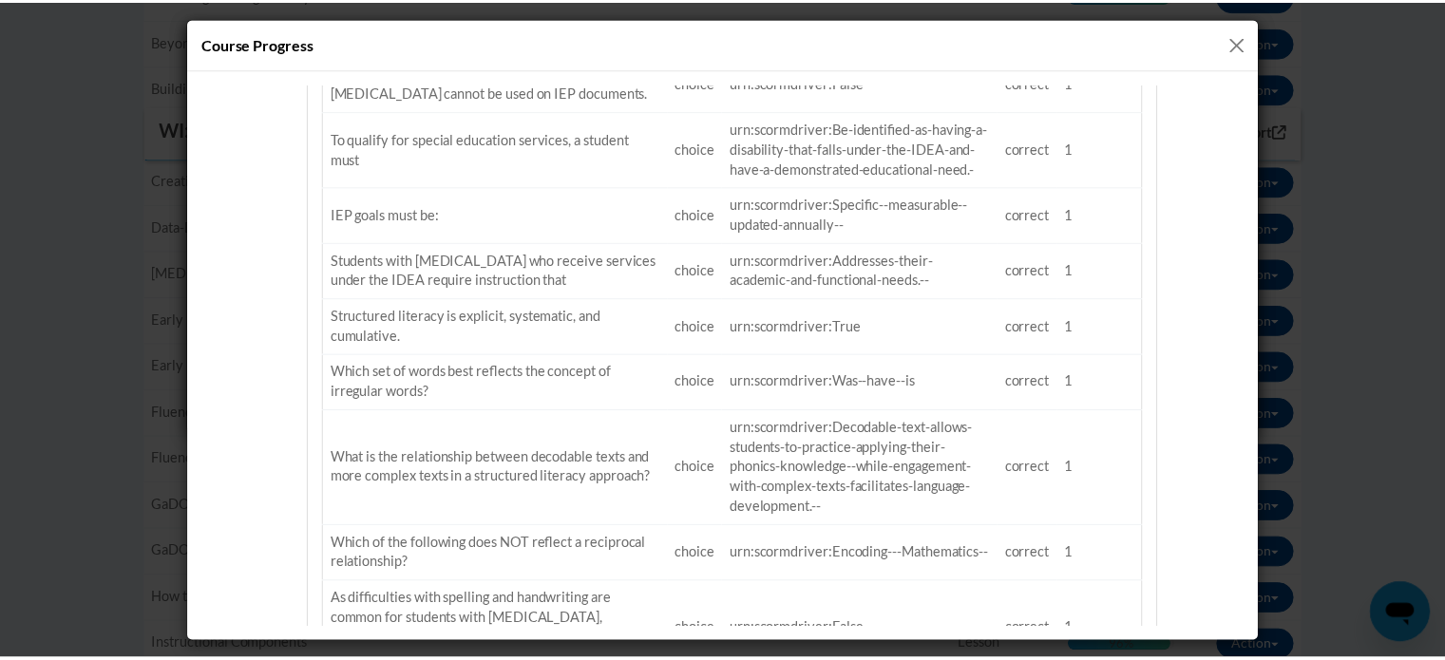
scroll to position [0, 0]
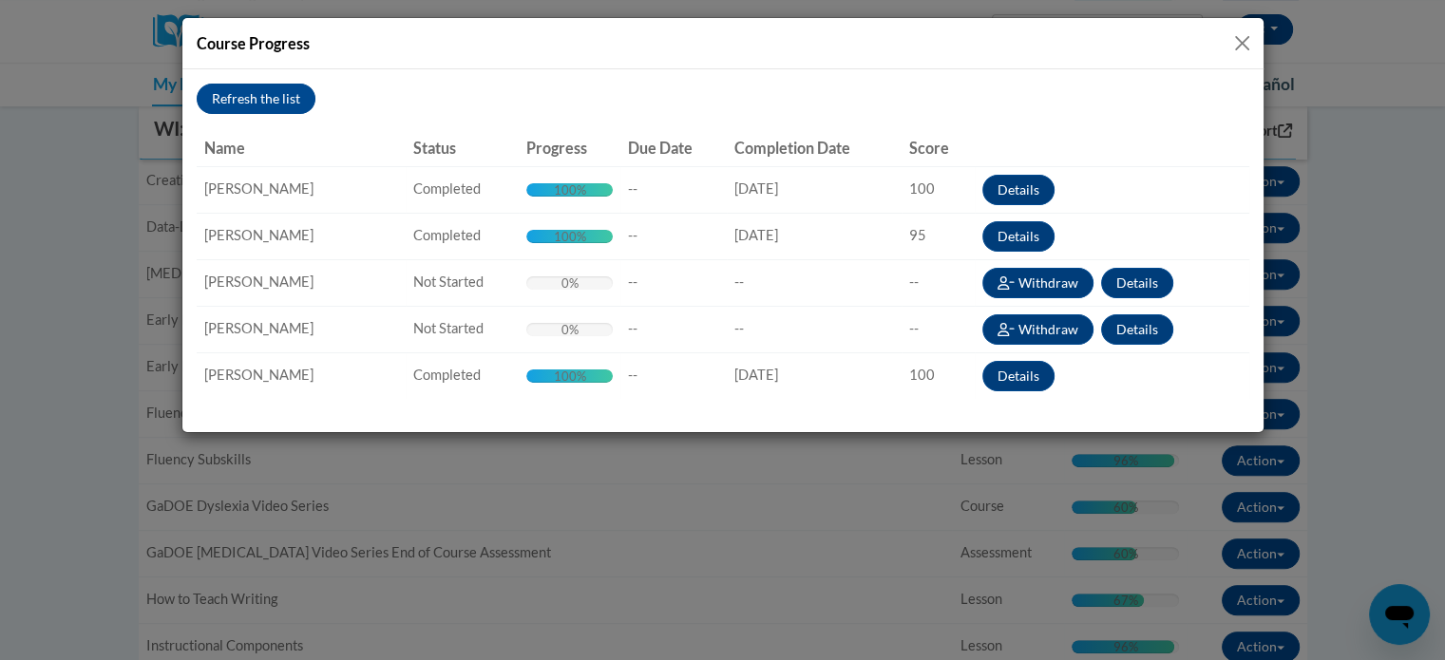
click at [1235, 34] on button "Close" at bounding box center [1243, 43] width 24 height 24
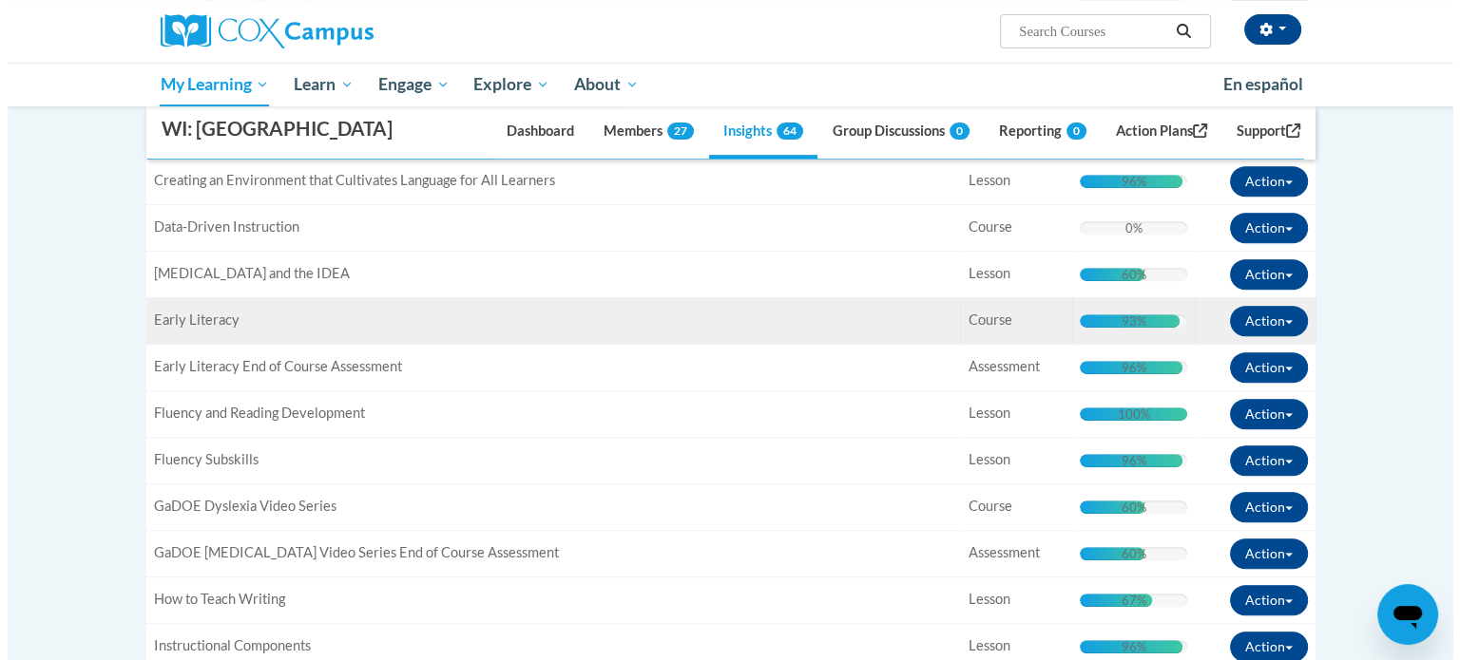
scroll to position [855, 0]
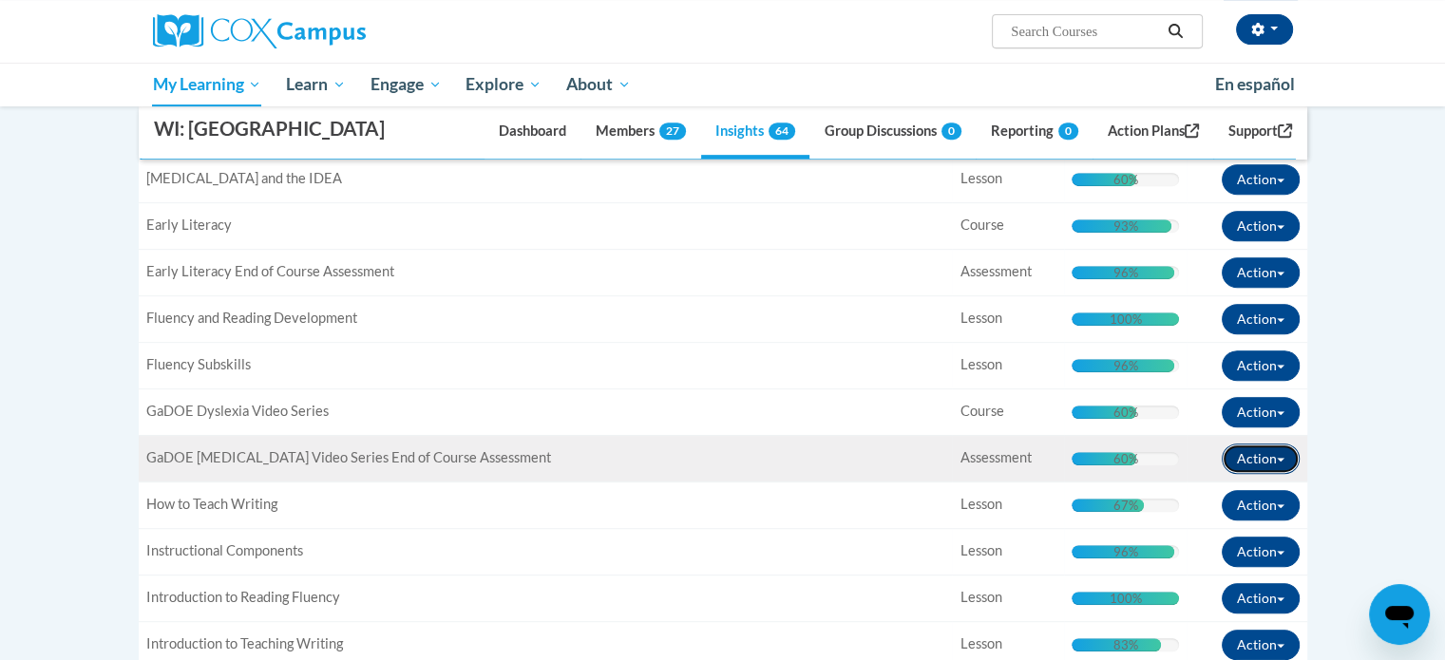
click at [1277, 462] on span "button" at bounding box center [1281, 460] width 8 height 4
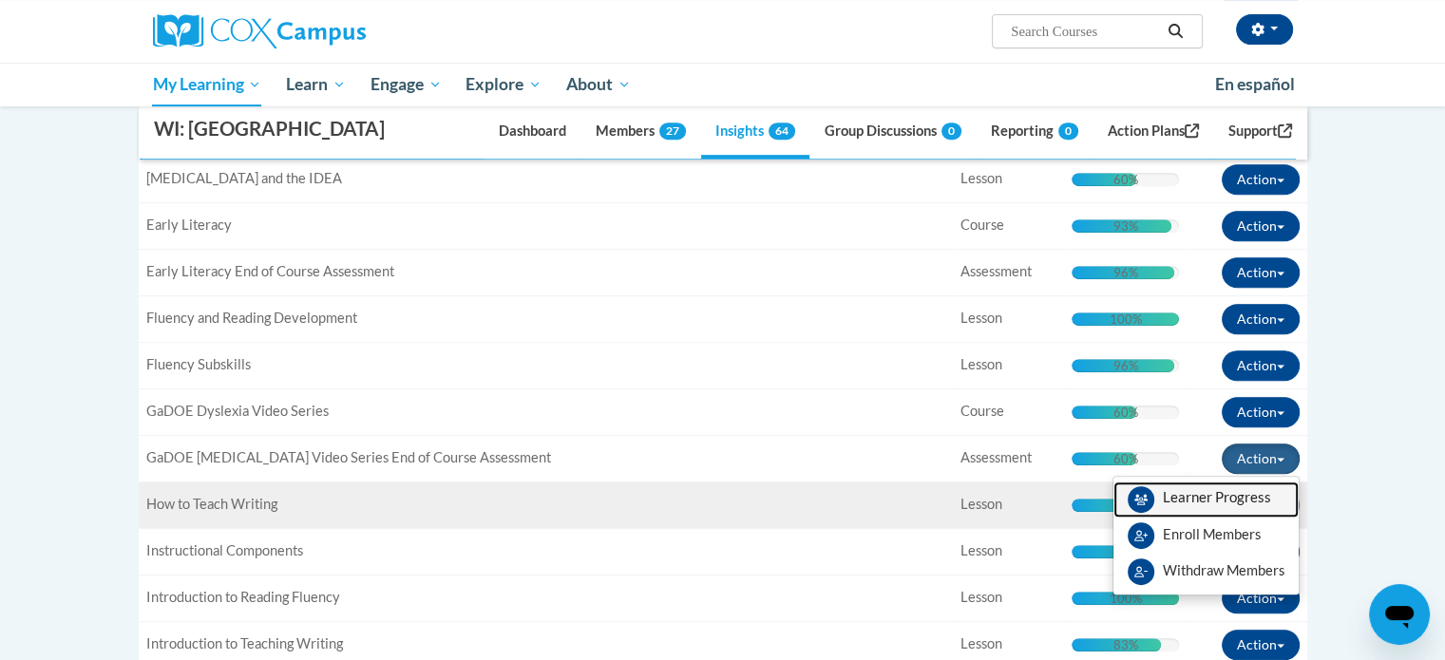
click at [1187, 503] on span "View Members" at bounding box center [1217, 503] width 108 height 0
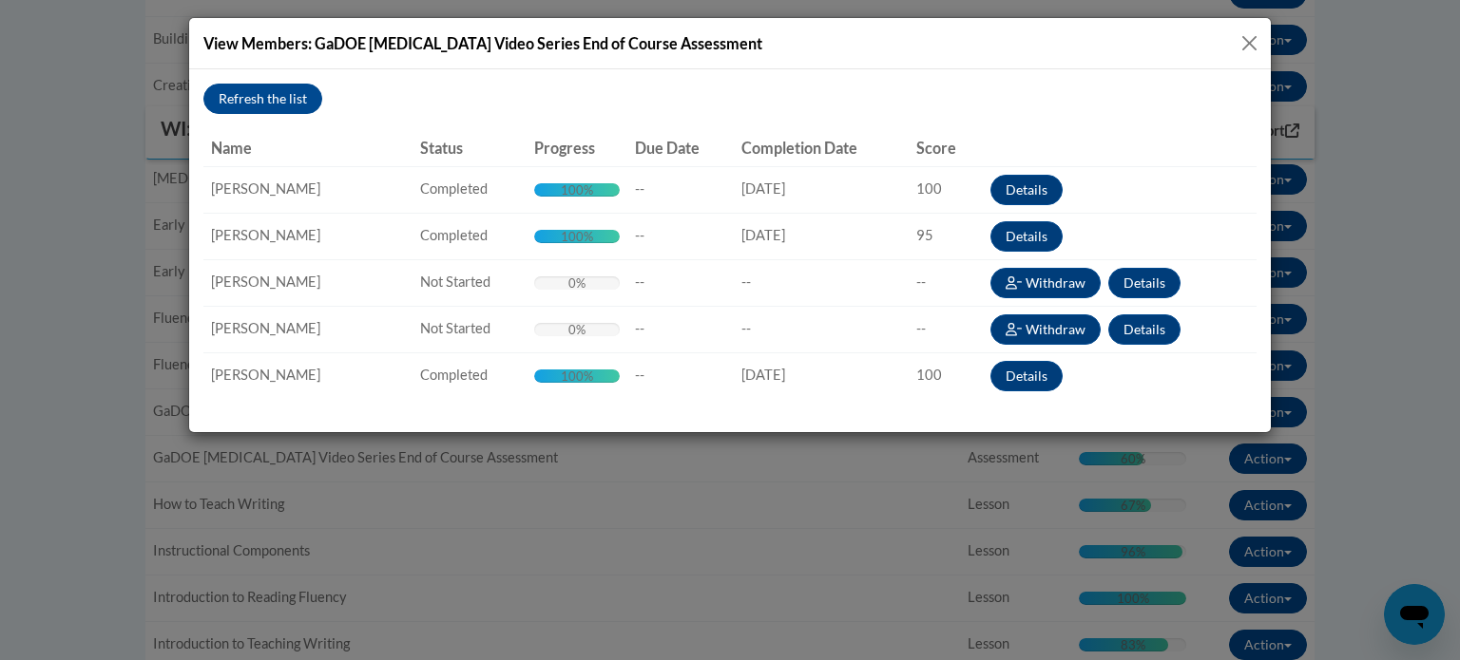
click at [1038, 170] on td "Details" at bounding box center [1120, 189] width 274 height 47
click at [1034, 185] on button "Details" at bounding box center [1026, 190] width 72 height 30
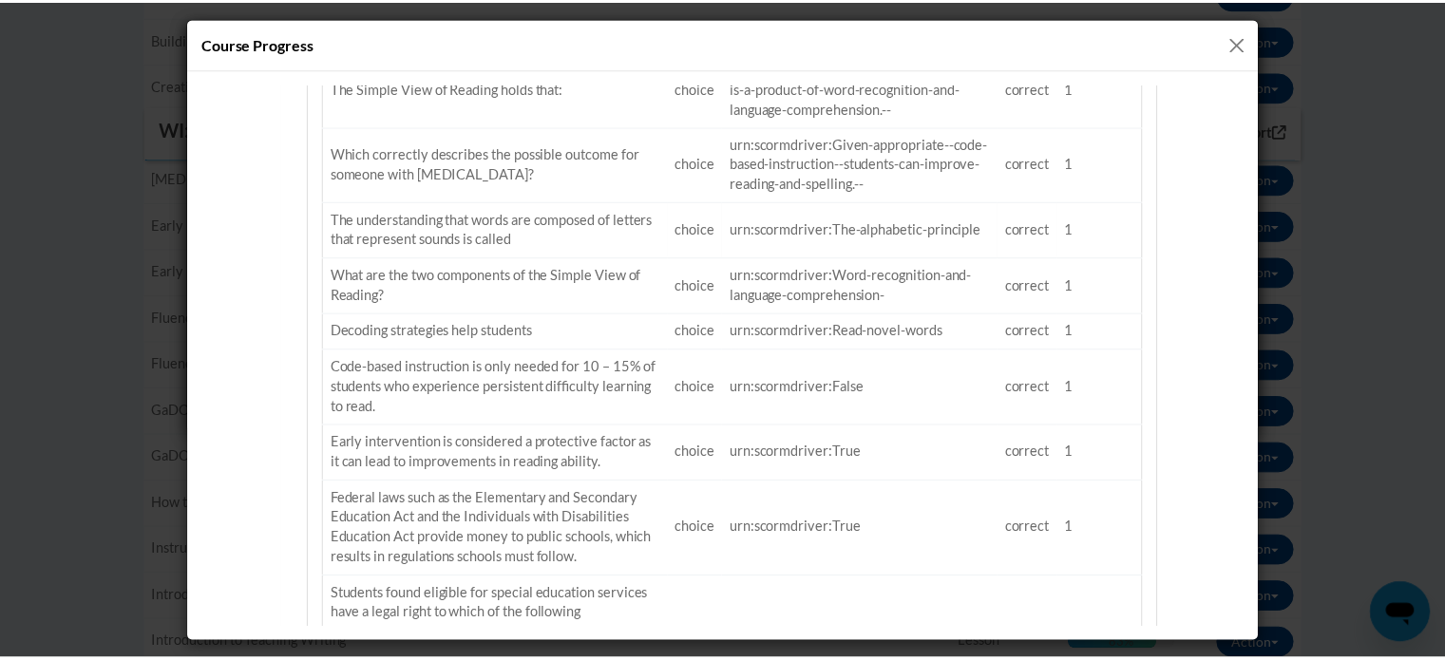
scroll to position [692, 0]
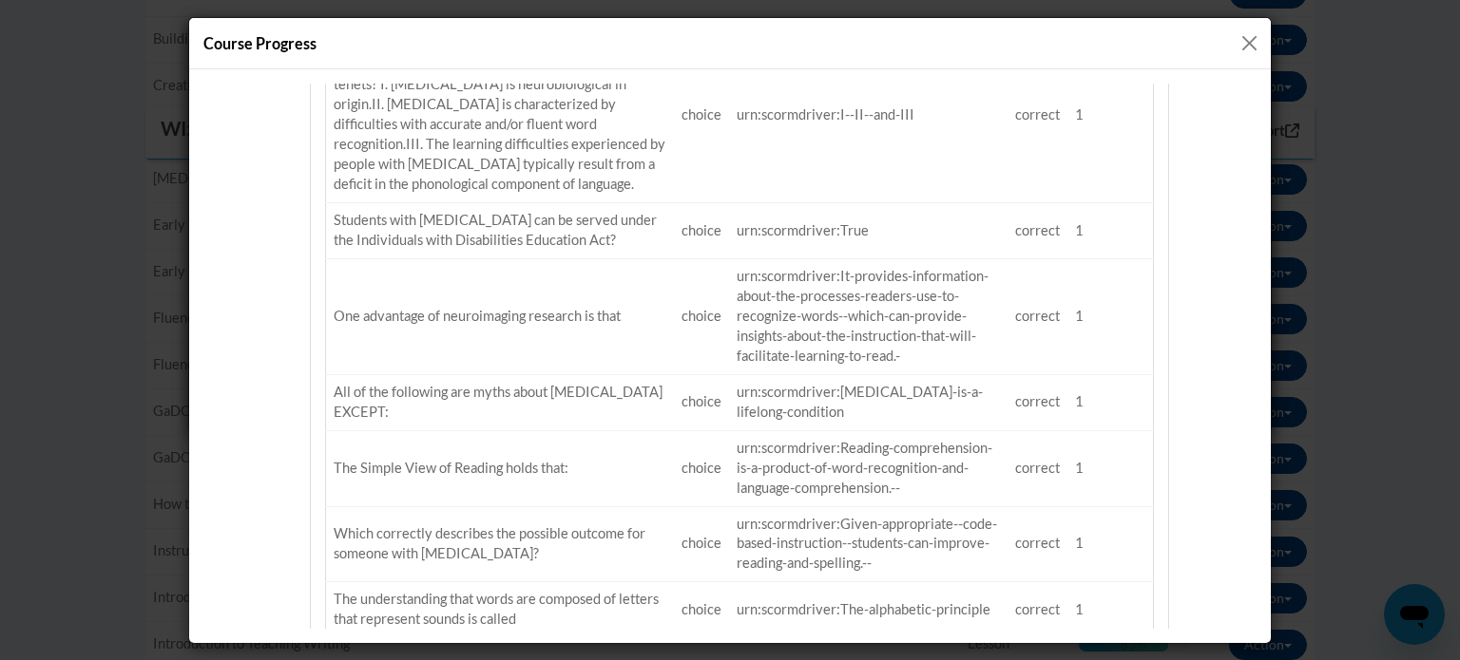
click at [1253, 48] on button "Close" at bounding box center [1249, 43] width 24 height 24
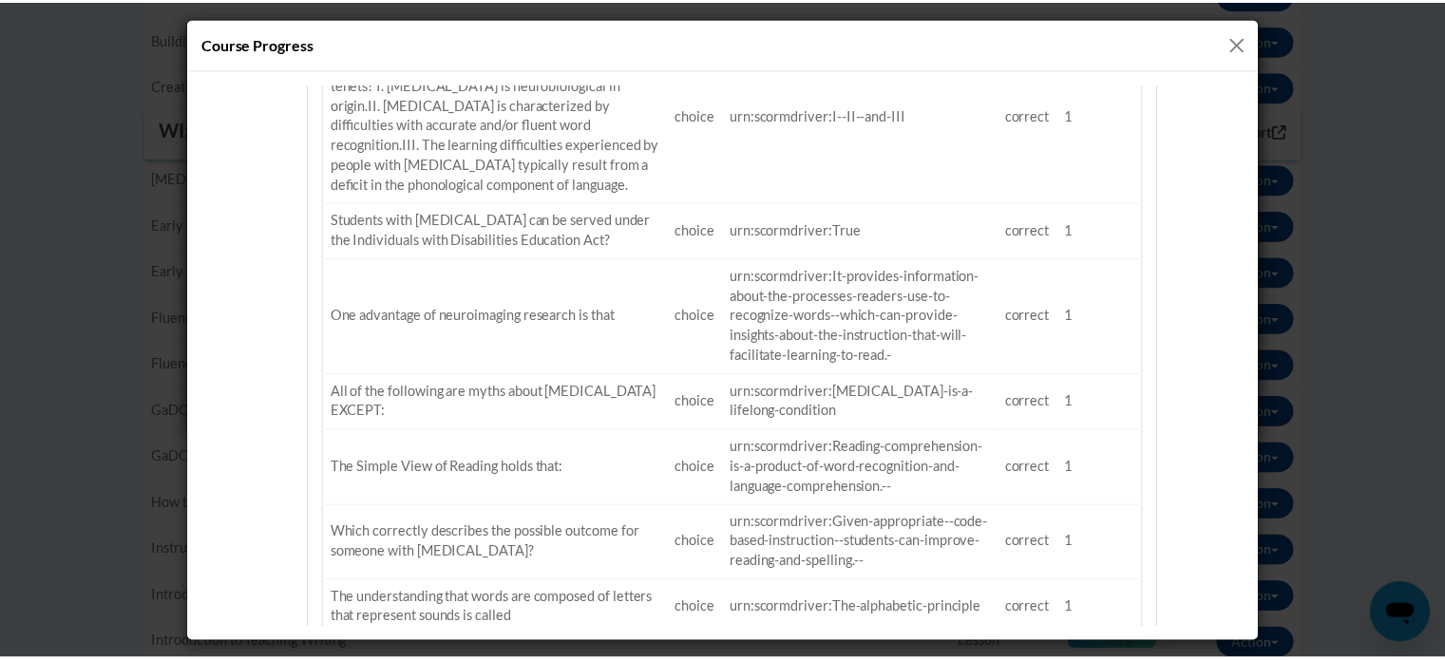
scroll to position [0, 0]
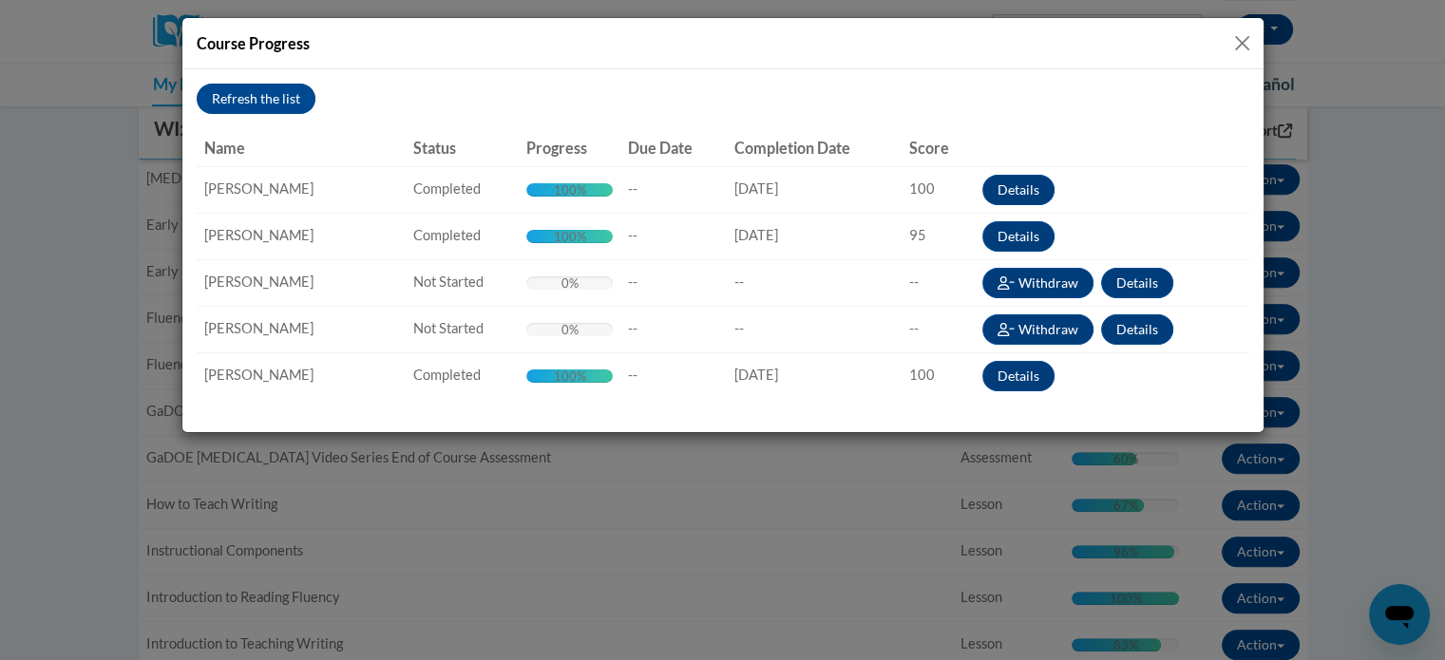
click at [1242, 43] on button "Close" at bounding box center [1243, 43] width 24 height 24
